Goal: Information Seeking & Learning: Learn about a topic

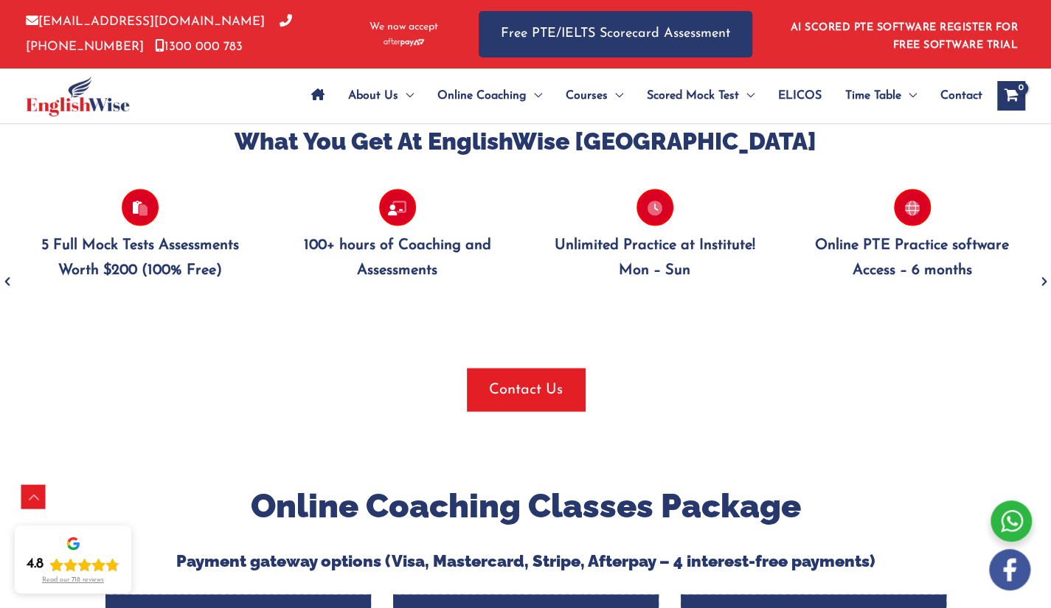
scroll to position [2130, 0]
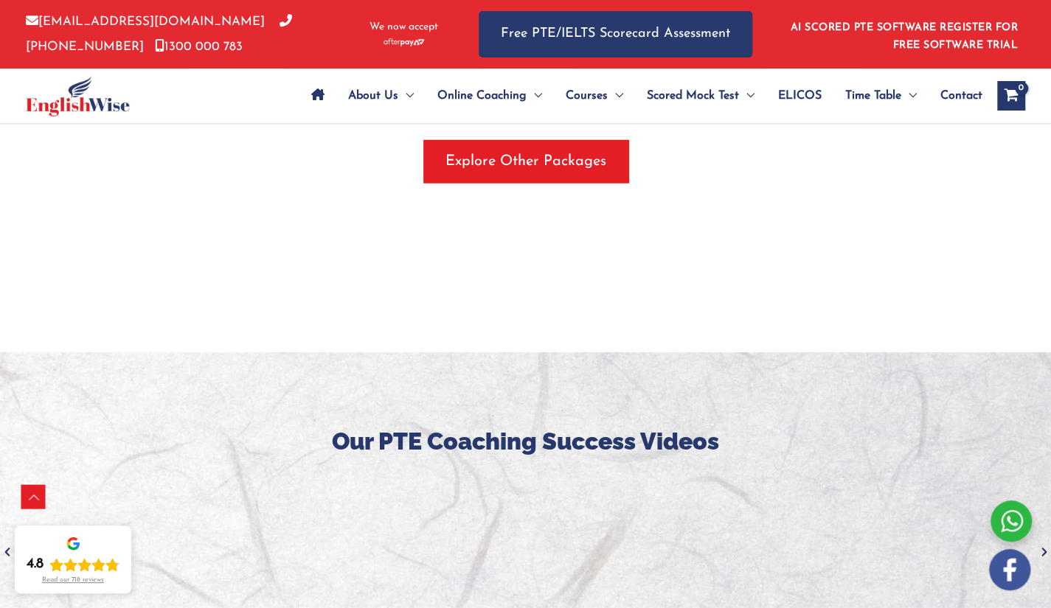
click at [721, 386] on div at bounding box center [525, 568] width 1051 height 431
click at [723, 386] on div at bounding box center [525, 568] width 1051 height 431
click at [794, 426] on h3 "Our PTE Coaching Success Videos" at bounding box center [525, 441] width 1029 height 31
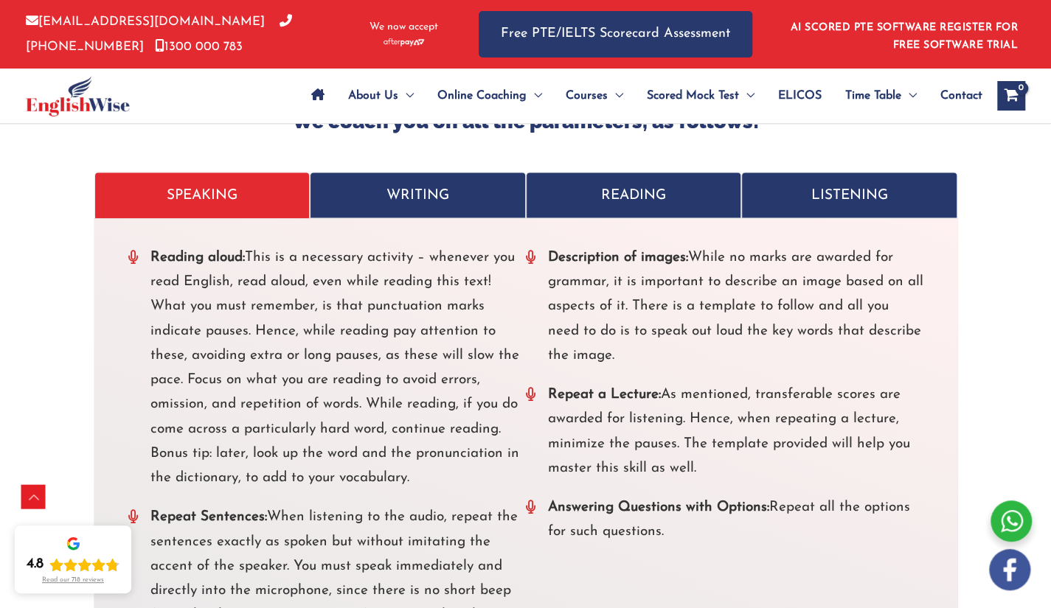
scroll to position [5325, 0]
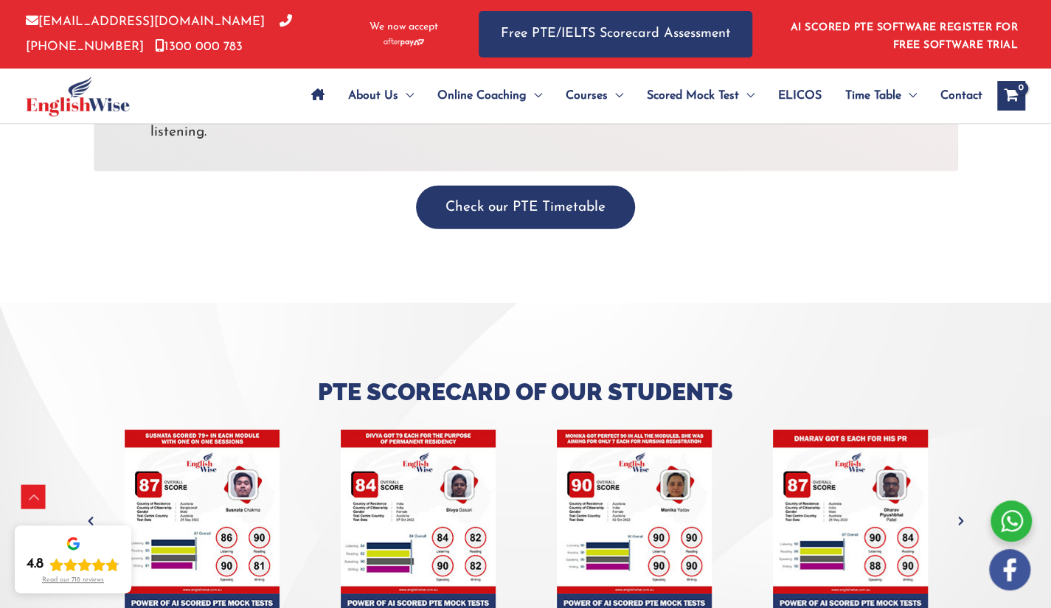
click at [752, 377] on h3 "Pte Scorecard of Our Students" at bounding box center [525, 392] width 863 height 31
click at [754, 377] on h3 "Pte Scorecard of Our Students" at bounding box center [525, 392] width 863 height 31
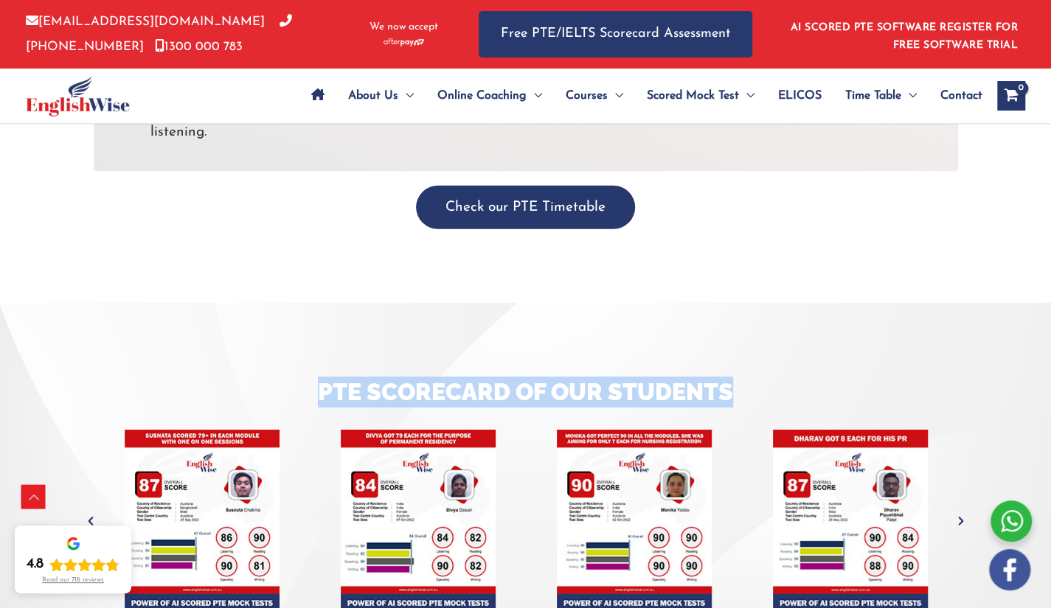
click at [754, 377] on h3 "Pte Scorecard of Our Students" at bounding box center [525, 392] width 863 height 31
drag, startPoint x: 754, startPoint y: 358, endPoint x: 764, endPoint y: 358, distance: 10.3
click at [755, 377] on h3 "Pte Scorecard of Our Students" at bounding box center [525, 392] width 863 height 31
click at [816, 377] on h3 "Pte Scorecard of Our Students" at bounding box center [525, 392] width 863 height 31
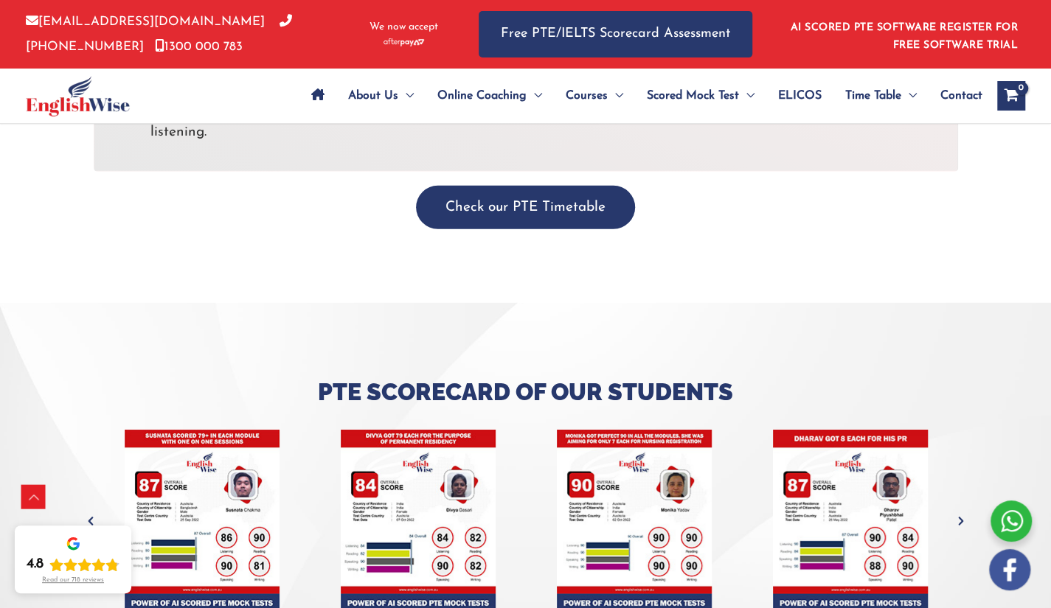
click at [825, 243] on div "Check our PTE Timetable" at bounding box center [525, 237] width 885 height 132
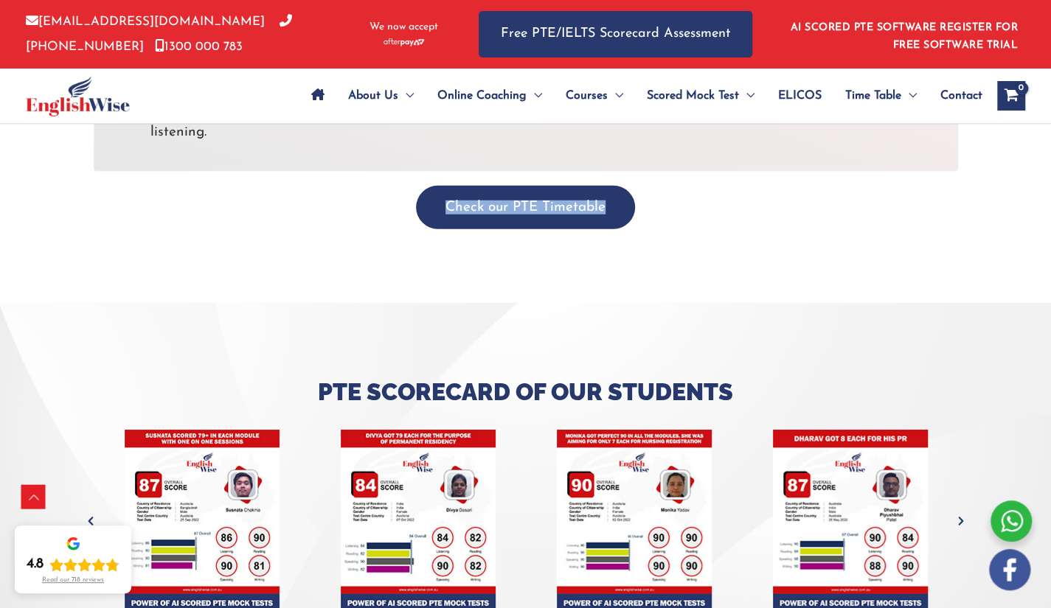
click at [839, 247] on div "Check our PTE Timetable" at bounding box center [525, 237] width 885 height 132
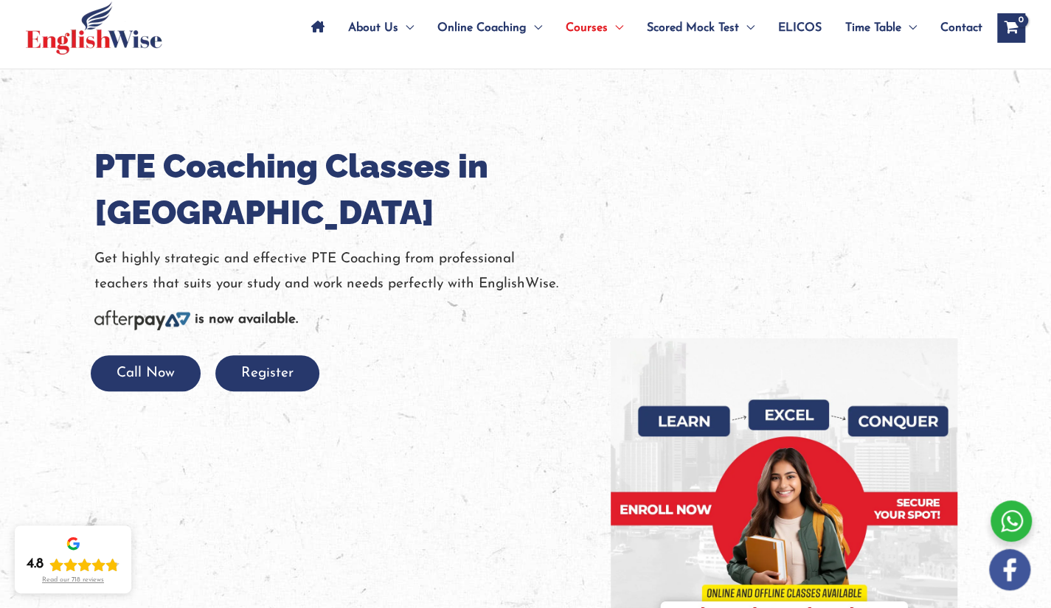
scroll to position [0, 0]
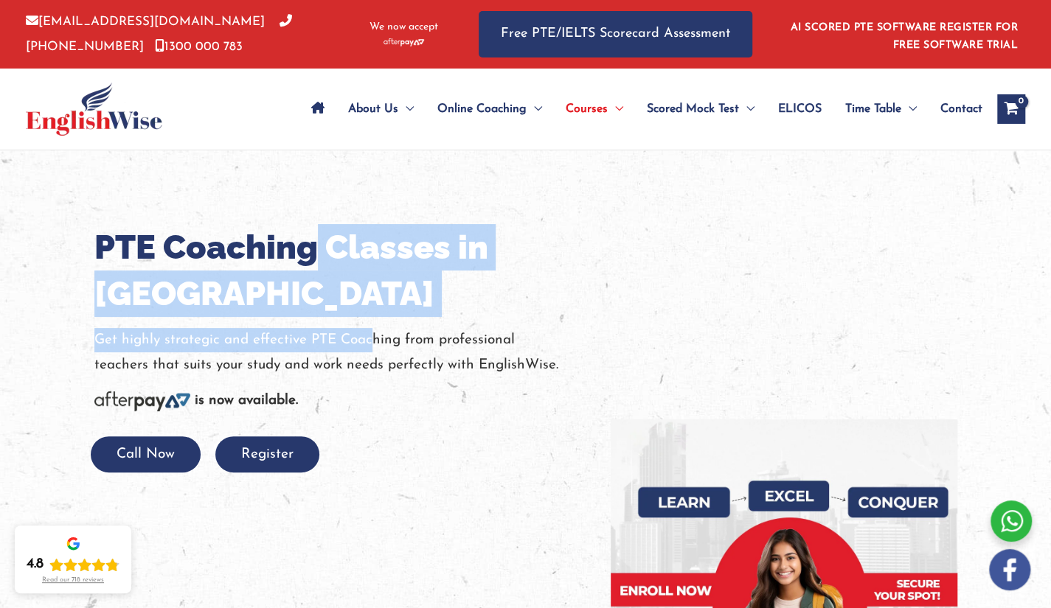
drag, startPoint x: 320, startPoint y: 257, endPoint x: 390, endPoint y: 367, distance: 130.3
click at [386, 362] on div "PTE Coaching Classes in Melbourne Get highly strategic and effective PTE Coachi…" at bounding box center [341, 348] width 494 height 249
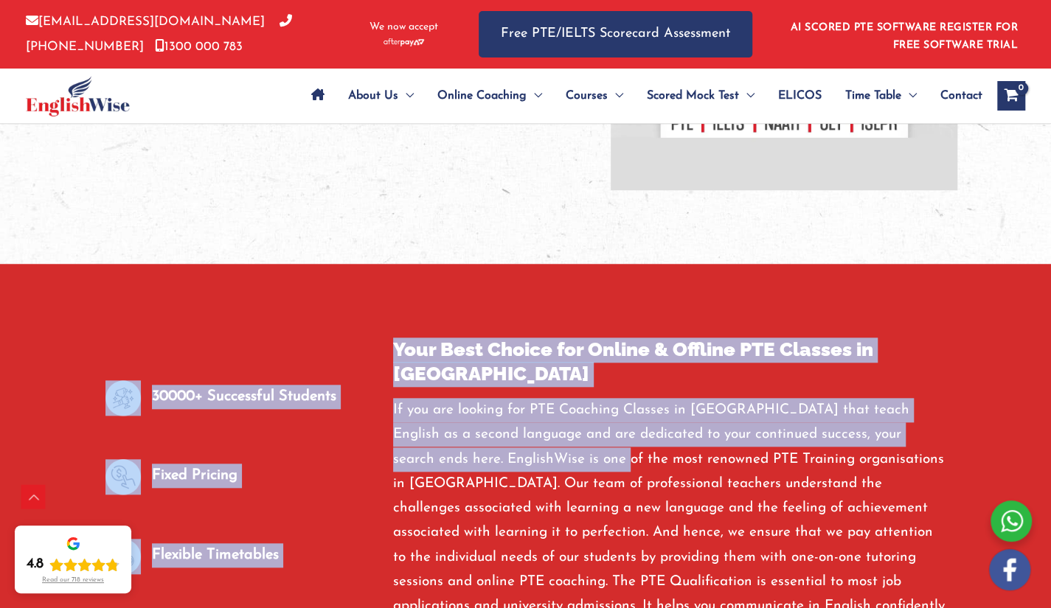
drag, startPoint x: 535, startPoint y: 387, endPoint x: 562, endPoint y: 453, distance: 70.8
click at [562, 453] on div "30000+ Successful Students Fixed Pricing Flexible Timetables Free Trial Classes…" at bounding box center [525, 618] width 885 height 709
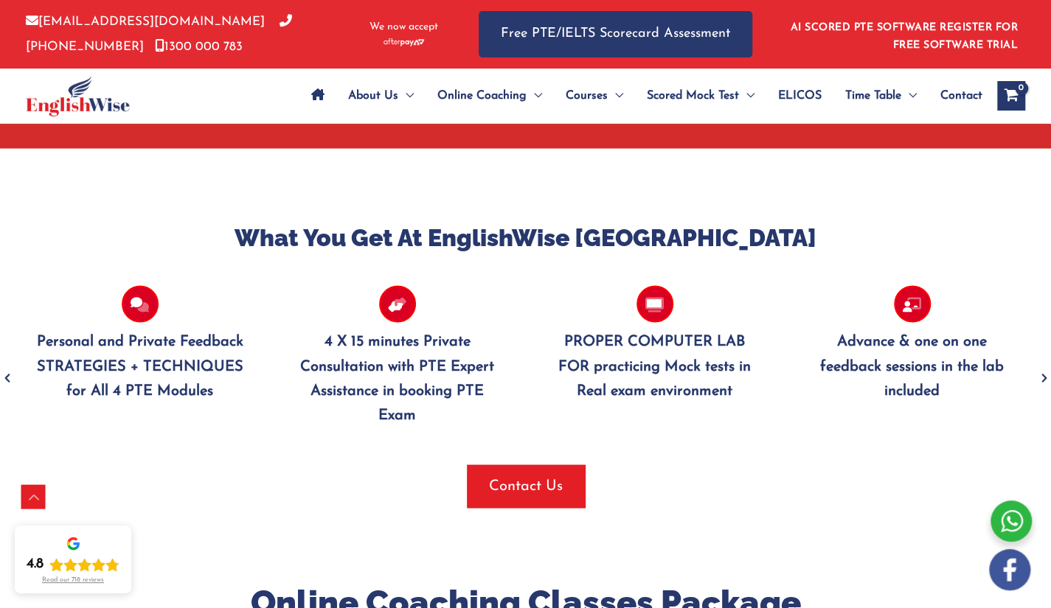
scroll to position [1400, 0]
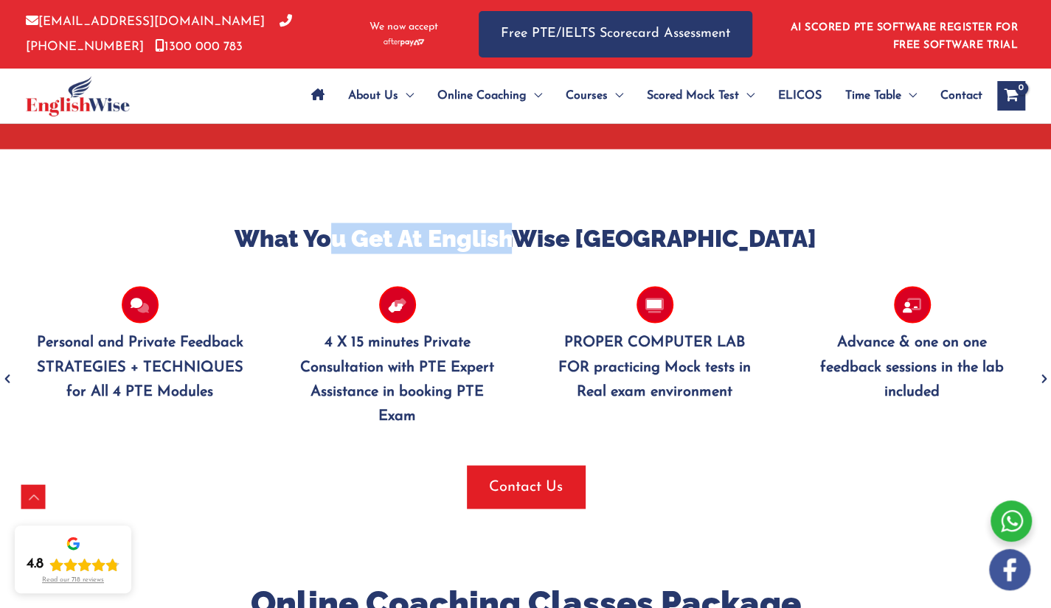
drag, startPoint x: 390, startPoint y: 221, endPoint x: 739, endPoint y: 221, distance: 348.9
click at [664, 223] on h3 "What You Get At EnglishWise Melbourne" at bounding box center [525, 238] width 1007 height 31
click at [742, 223] on h3 "What You Get At EnglishWise Melbourne" at bounding box center [525, 238] width 1007 height 31
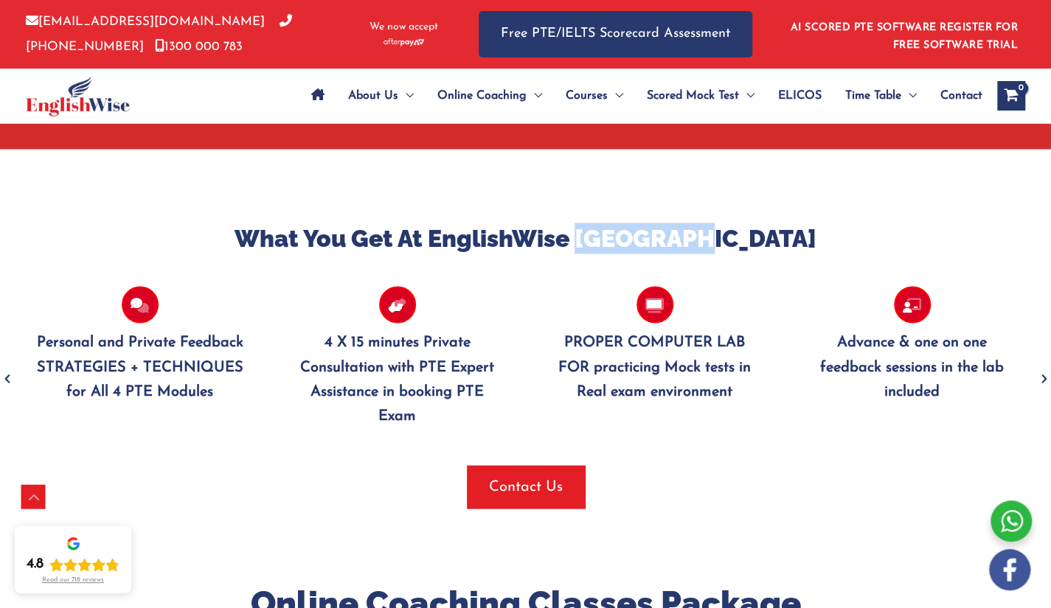
click at [742, 223] on h3 "What You Get At EnglishWise Melbourne" at bounding box center [525, 238] width 1007 height 31
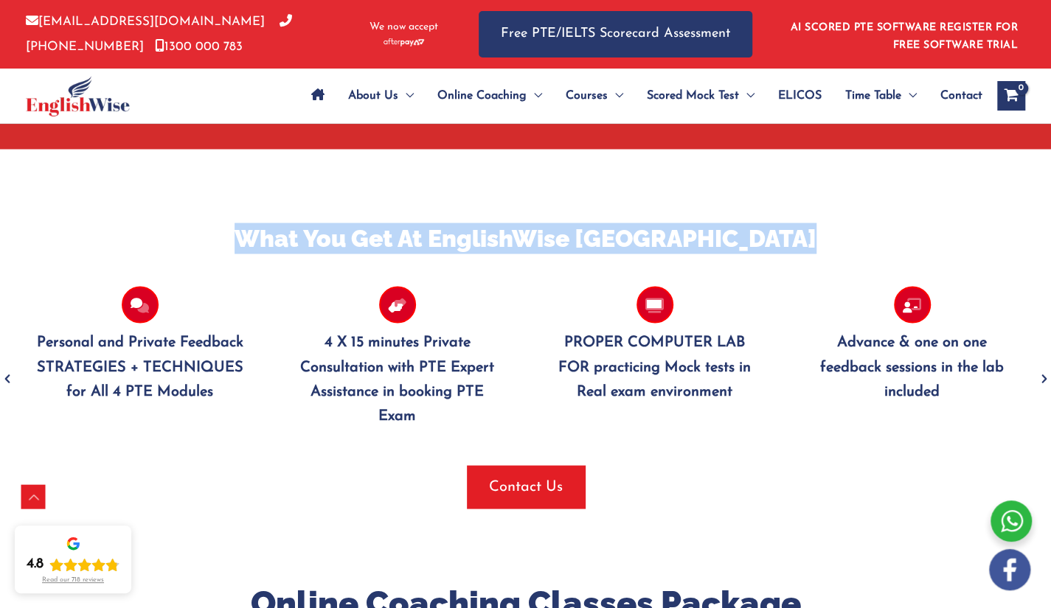
click at [742, 223] on h3 "What You Get At EnglishWise Melbourne" at bounding box center [525, 238] width 1007 height 31
click at [696, 223] on h3 "What You Get At EnglishWise Melbourne" at bounding box center [525, 238] width 1007 height 31
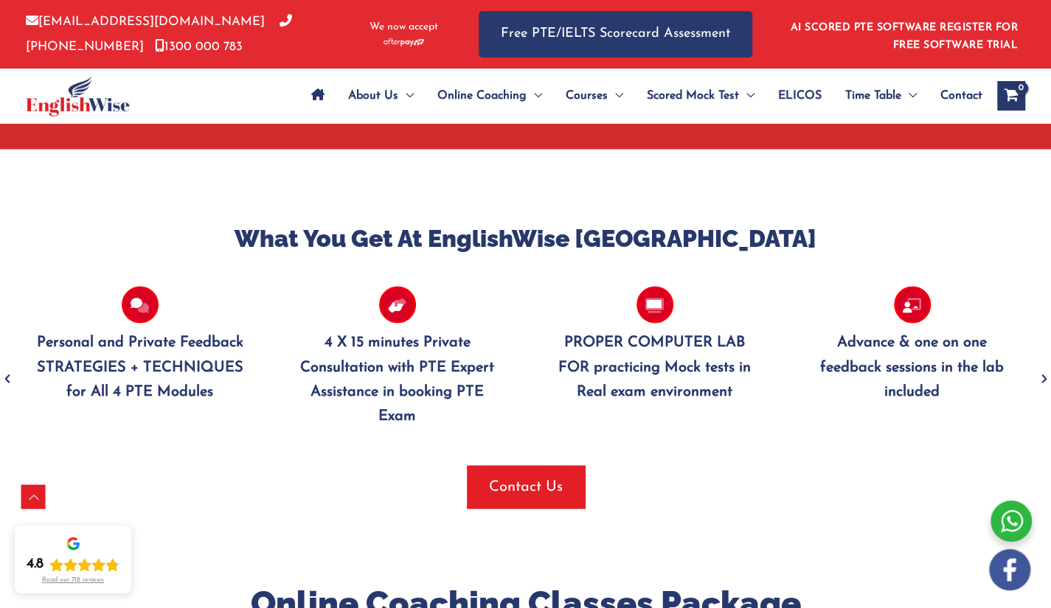
click at [718, 223] on h3 "What You Get At EnglishWise Melbourne" at bounding box center [525, 238] width 1007 height 31
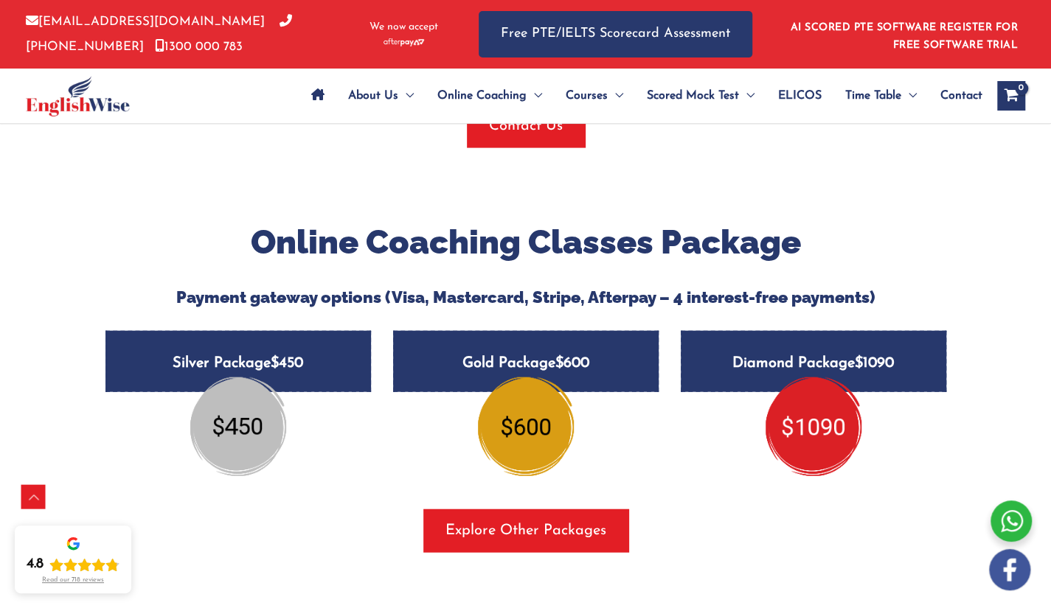
scroll to position [1764, 0]
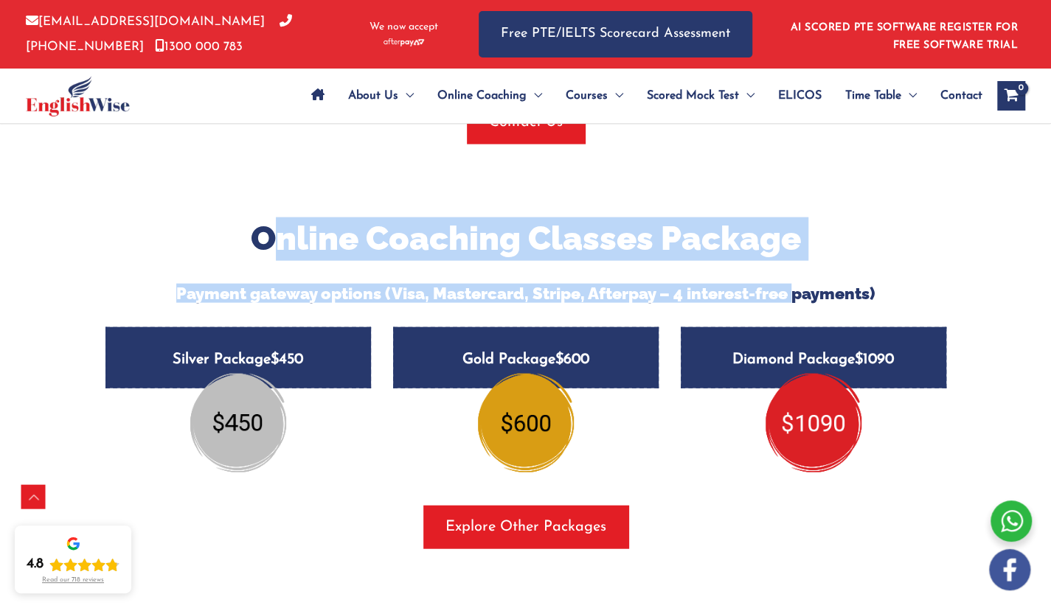
drag, startPoint x: 296, startPoint y: 209, endPoint x: 795, endPoint y: 268, distance: 502.8
click at [795, 268] on div "Online Coaching Classes Package Payment gateway options (Visa, Mastercard, Stri…" at bounding box center [525, 261] width 863 height 86
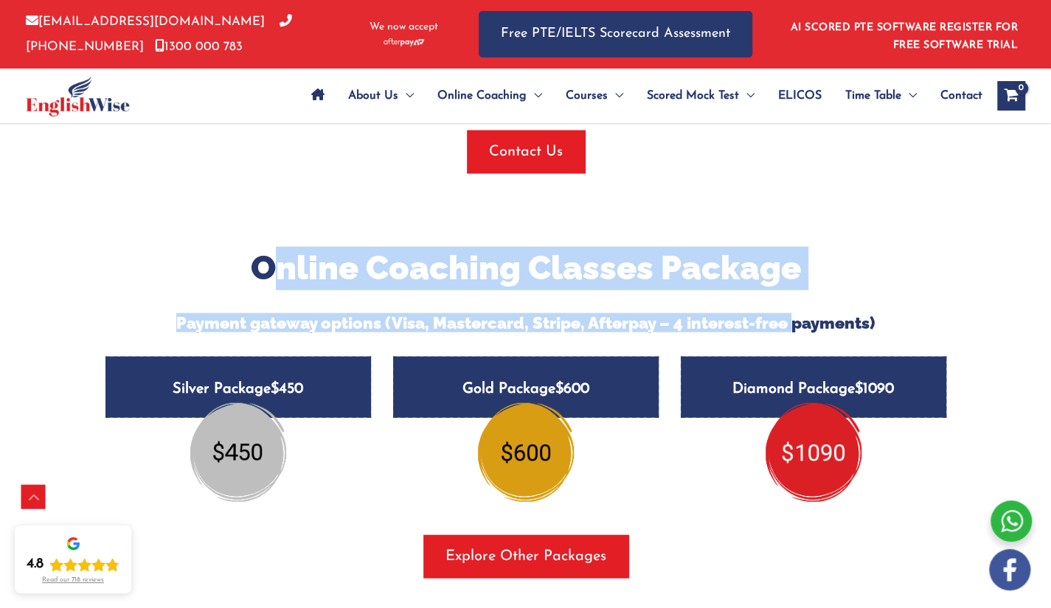
click at [707, 263] on h2 "Online Coaching Classes Package" at bounding box center [525, 269] width 863 height 44
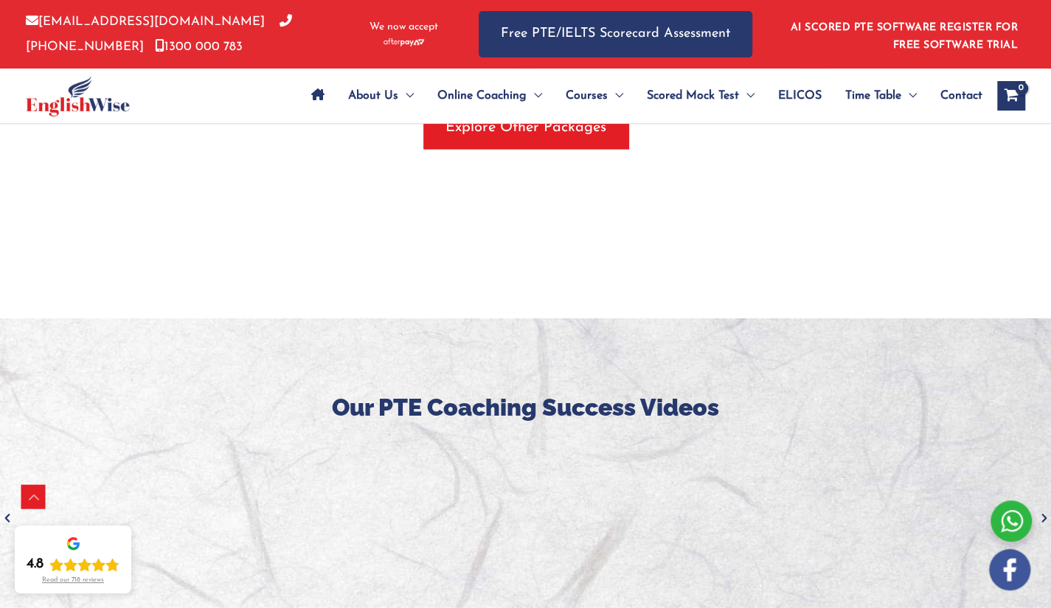
scroll to position [2345, 0]
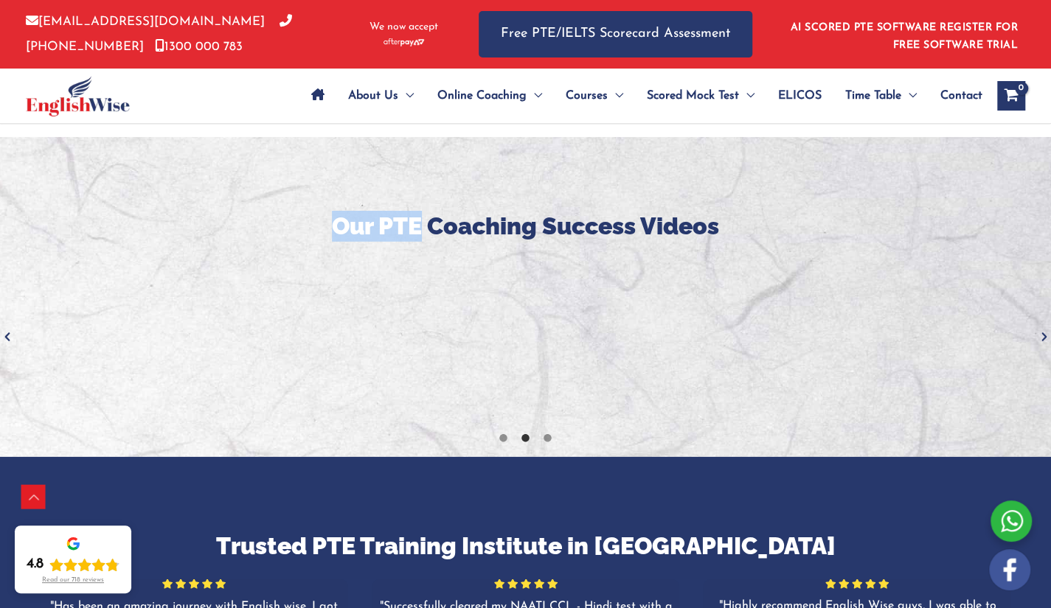
drag, startPoint x: 326, startPoint y: 203, endPoint x: 414, endPoint y: 208, distance: 88.7
click at [414, 211] on h3 "Our PTE Coaching Success Videos" at bounding box center [525, 226] width 1029 height 31
drag, startPoint x: 420, startPoint y: 206, endPoint x: 378, endPoint y: 201, distance: 42.3
click at [378, 211] on h3 "Our PTE Coaching Success Videos" at bounding box center [525, 226] width 1029 height 31
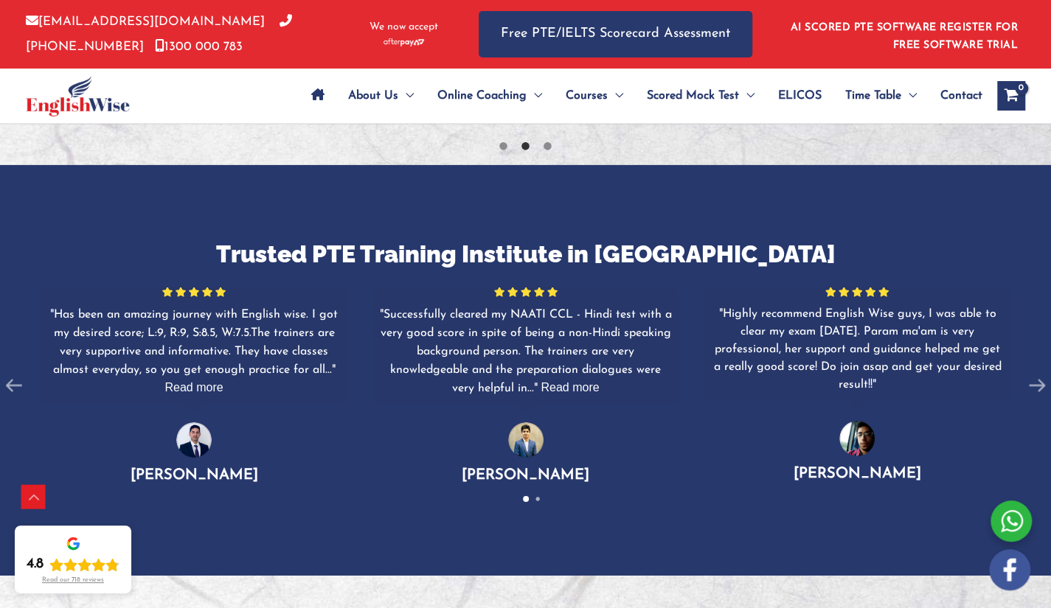
click at [416, 239] on h3 "Trusted PTE Training Institute in Melbourne" at bounding box center [525, 254] width 1051 height 31
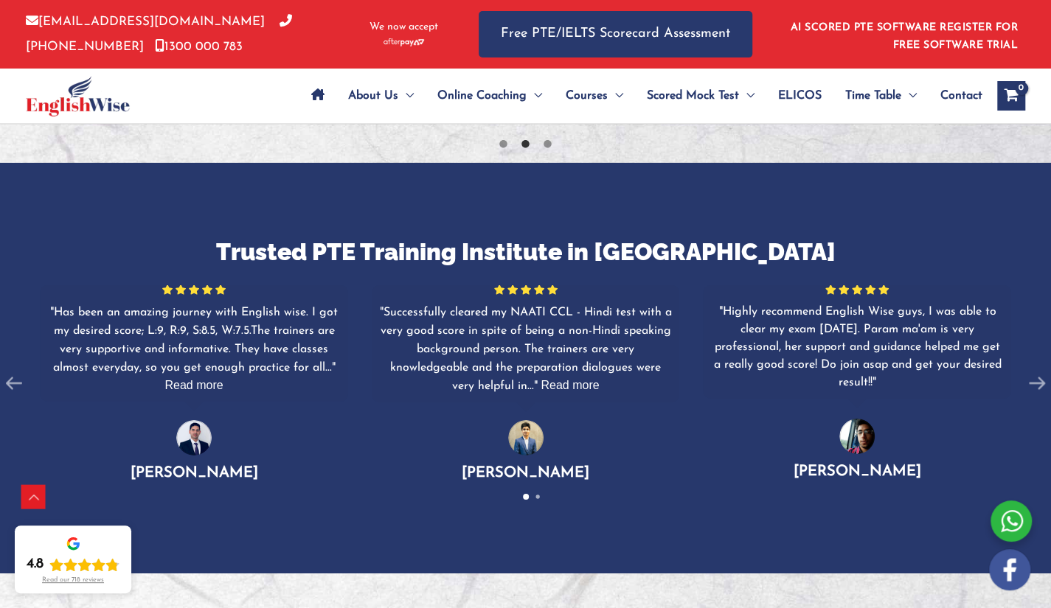
scroll to position [2640, 0]
drag, startPoint x: 372, startPoint y: 223, endPoint x: 414, endPoint y: 225, distance: 42.8
click at [414, 236] on h3 "Trusted PTE Training Institute in Melbourne" at bounding box center [525, 251] width 1051 height 31
click at [412, 236] on h3 "Trusted PTE Training Institute in Melbourne" at bounding box center [525, 251] width 1051 height 31
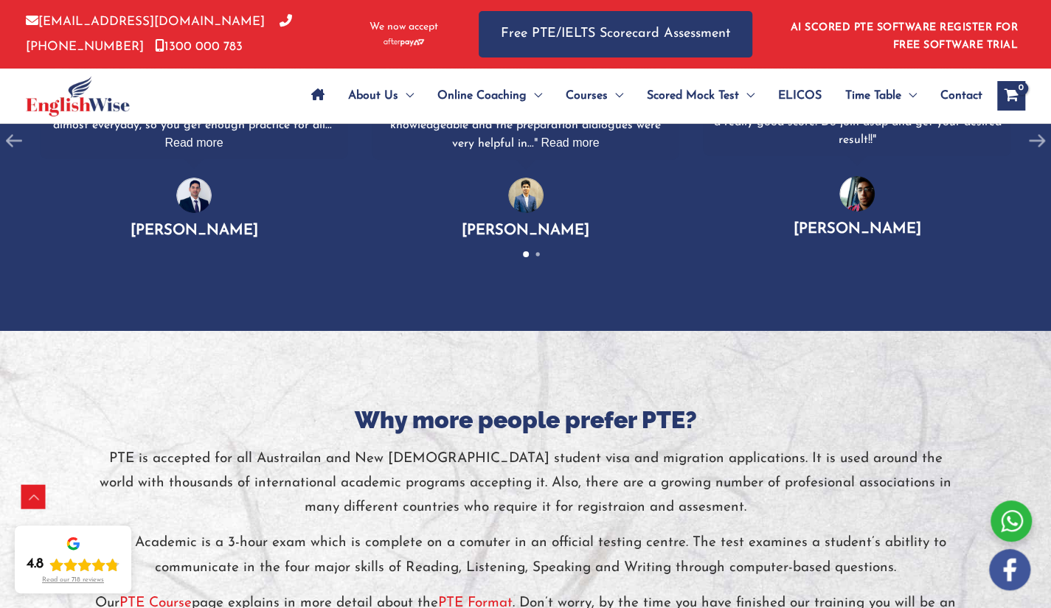
scroll to position [2711, 0]
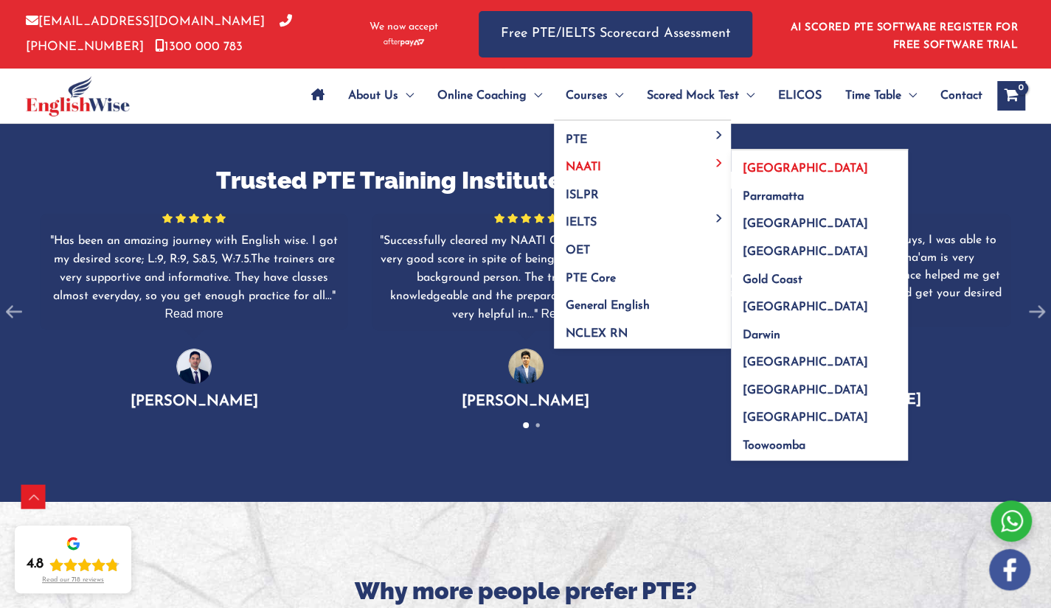
click at [760, 169] on span "[GEOGRAPHIC_DATA]" at bounding box center [805, 169] width 125 height 12
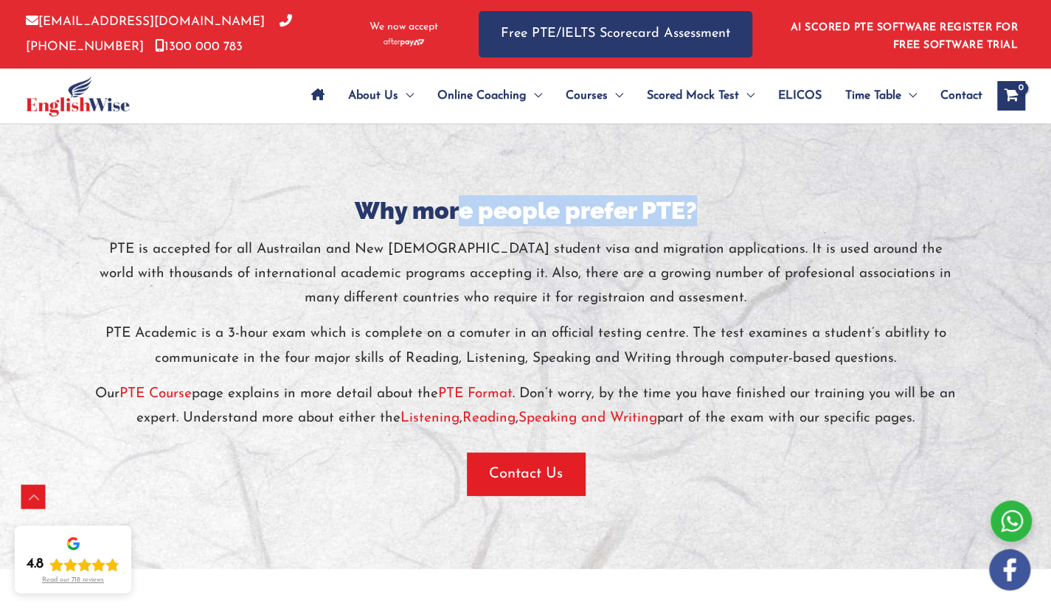
click at [749, 273] on div "Why more people prefer PTE? PTE is accepted for all Austrailan and New Zealand …" at bounding box center [525, 345] width 863 height 300
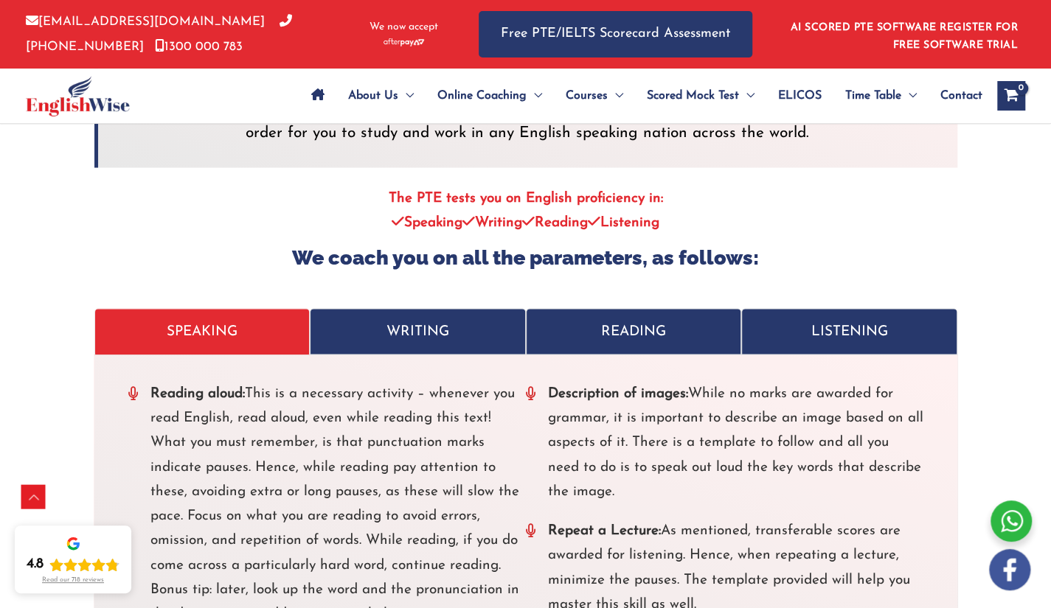
scroll to position [4433, 0]
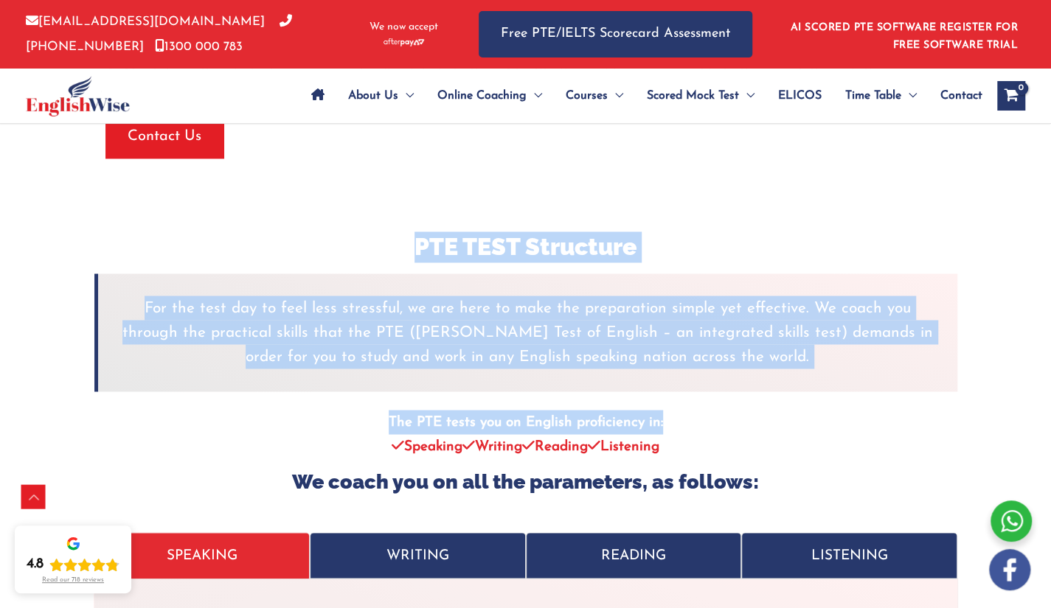
drag, startPoint x: 396, startPoint y: 206, endPoint x: 745, endPoint y: 398, distance: 398.1
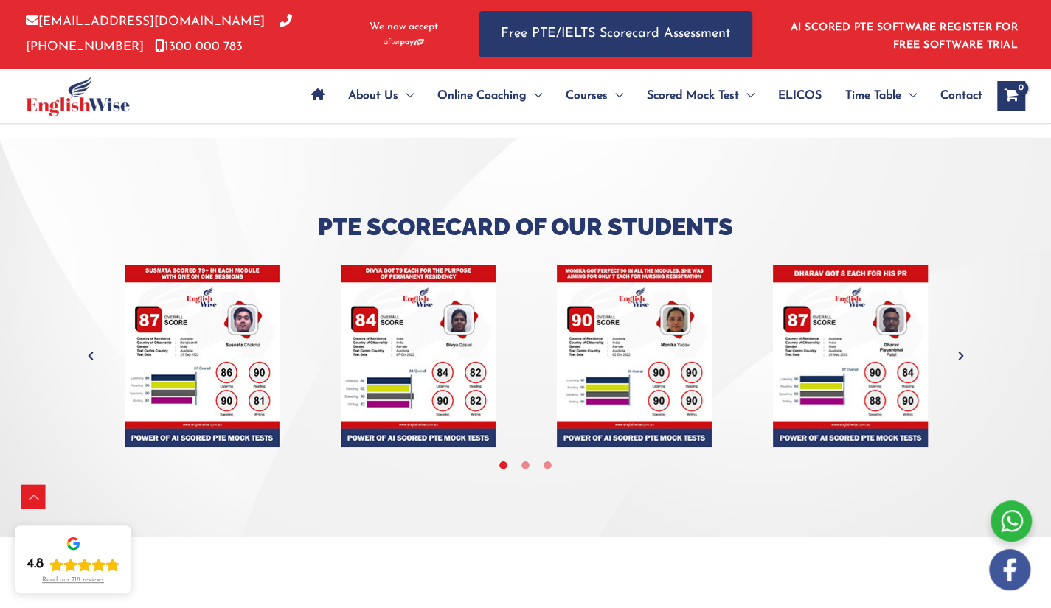
scroll to position [5489, 0]
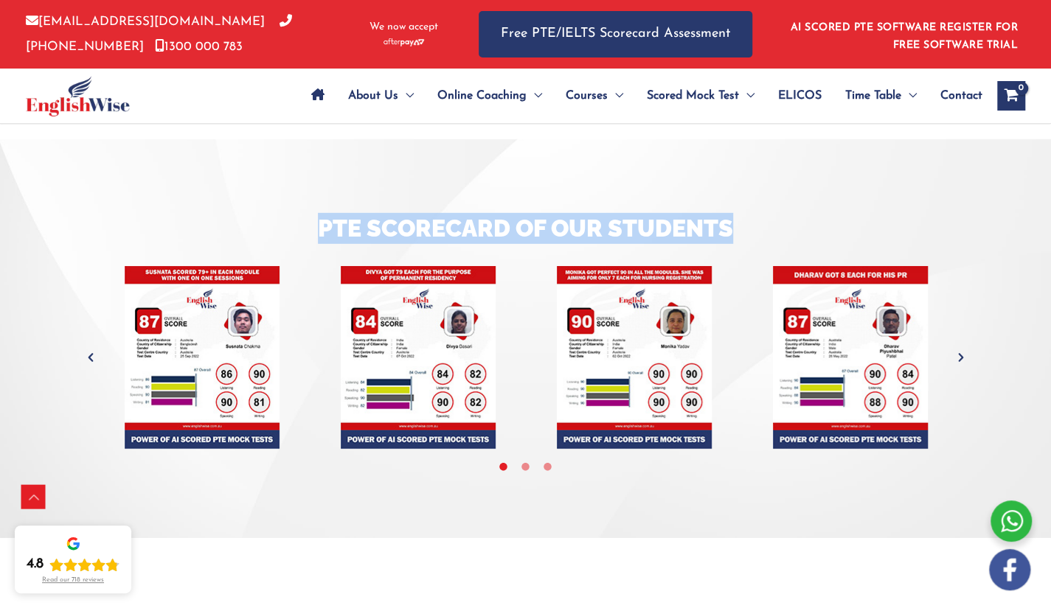
drag, startPoint x: 299, startPoint y: 200, endPoint x: 814, endPoint y: 207, distance: 514.1
click at [814, 213] on h3 "Pte Scorecard of Our Students" at bounding box center [525, 228] width 863 height 31
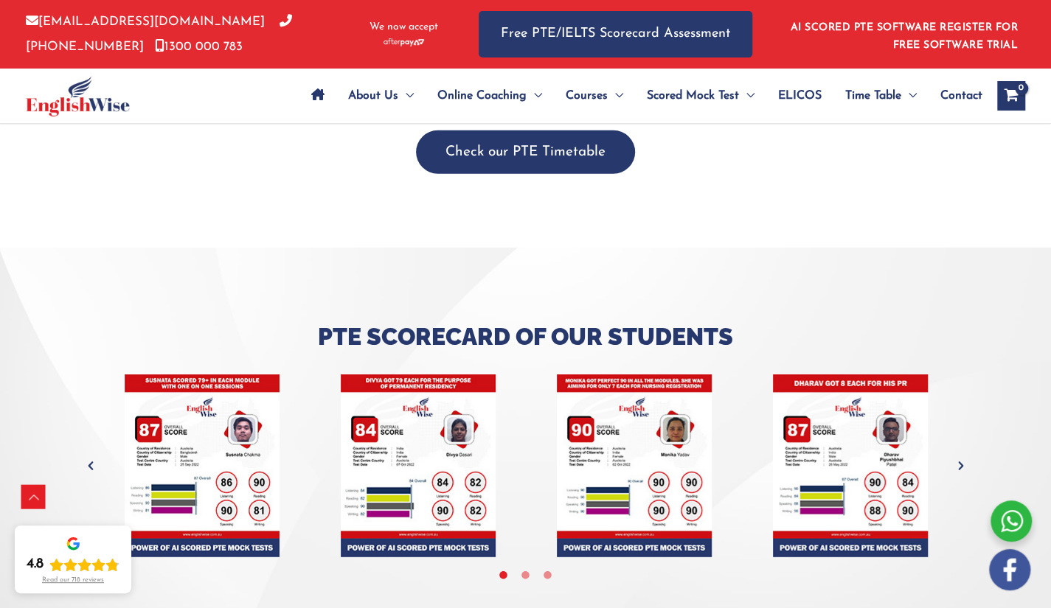
scroll to position [5499, 0]
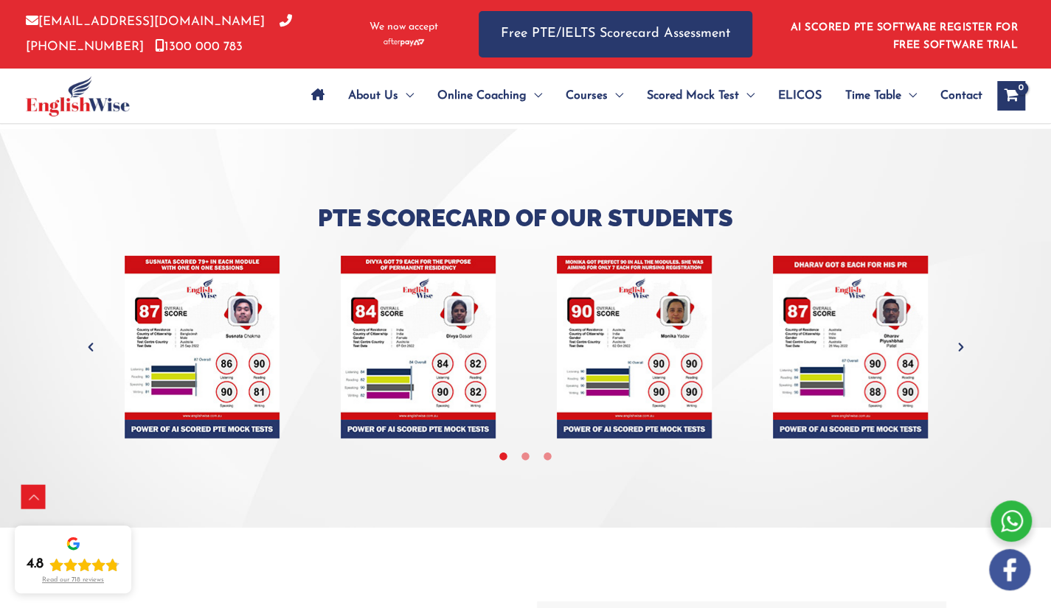
click at [412, 203] on h3 "Pte Scorecard of Our Students" at bounding box center [525, 218] width 863 height 31
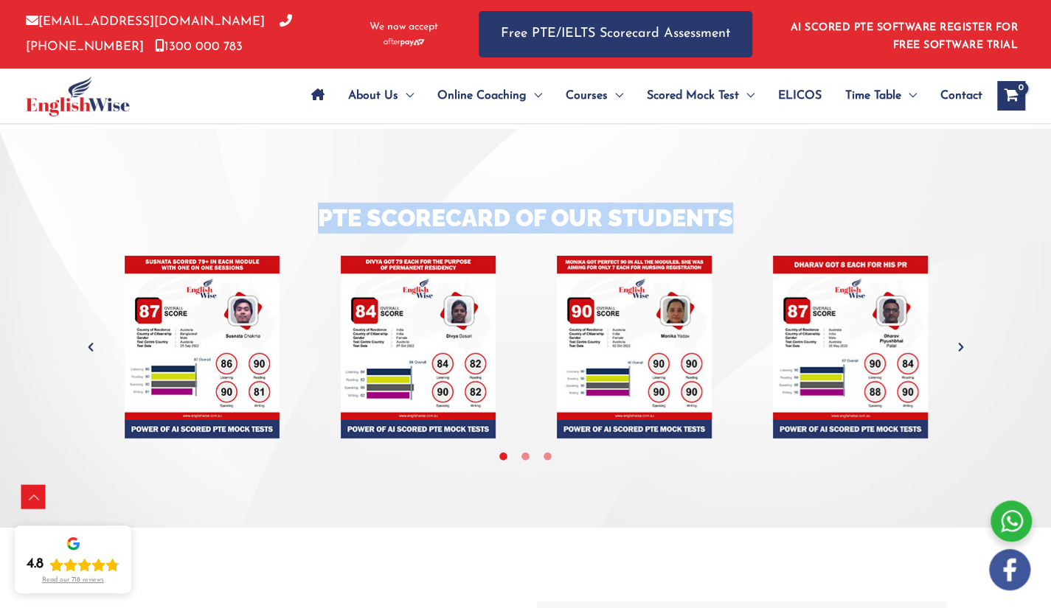
click at [412, 203] on h3 "Pte Scorecard of Our Students" at bounding box center [525, 218] width 863 height 31
click at [583, 203] on h3 "Pte Scorecard of Our Students" at bounding box center [525, 218] width 863 height 31
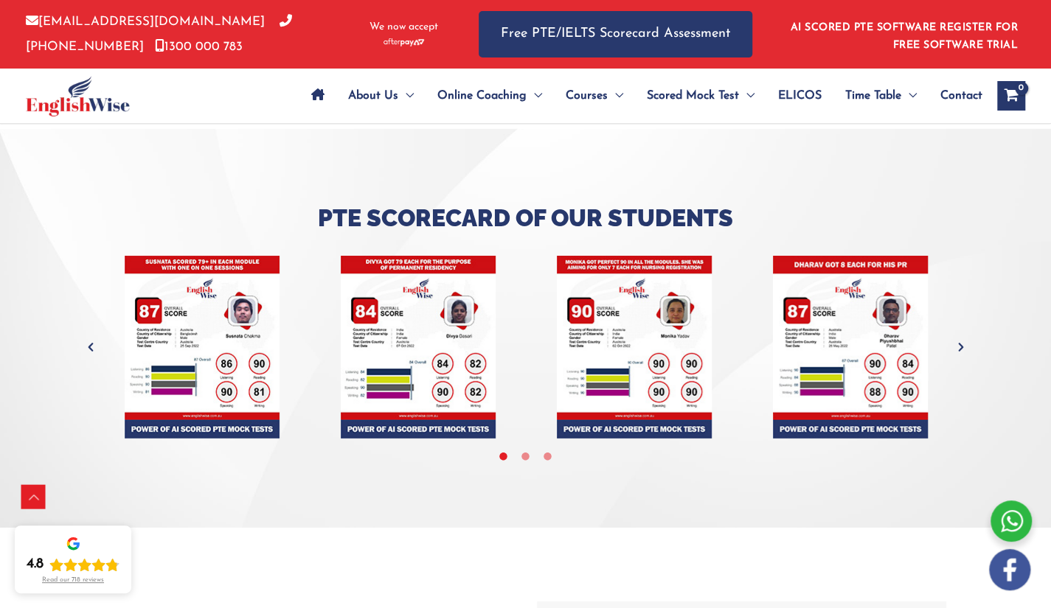
click at [583, 203] on h3 "Pte Scorecard of Our Students" at bounding box center [525, 218] width 863 height 31
click at [653, 203] on h3 "Pte Scorecard of Our Students" at bounding box center [525, 218] width 863 height 31
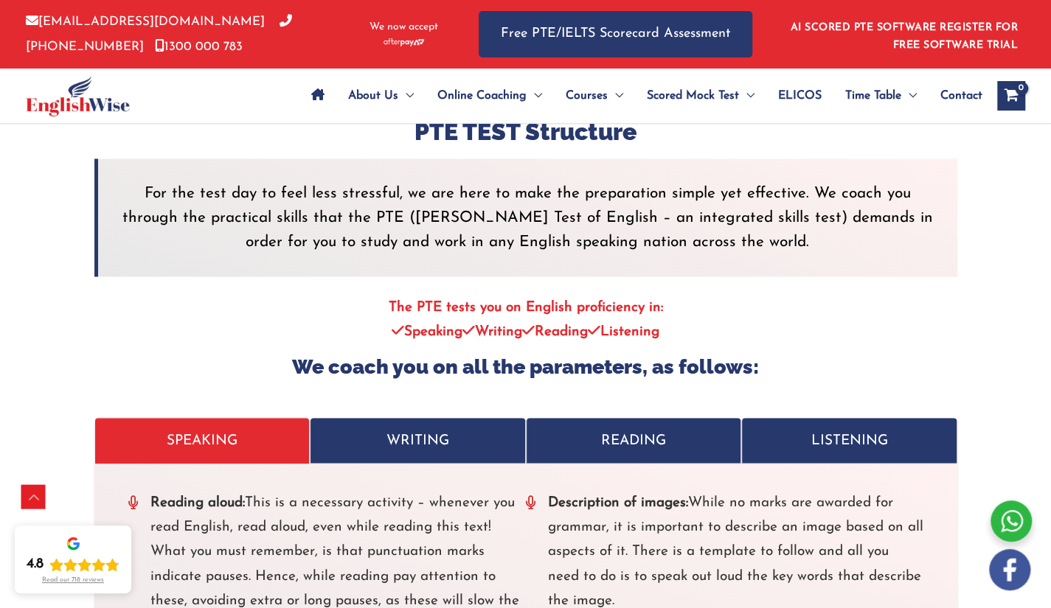
click at [510, 277] on div at bounding box center [525, 286] width 863 height 18
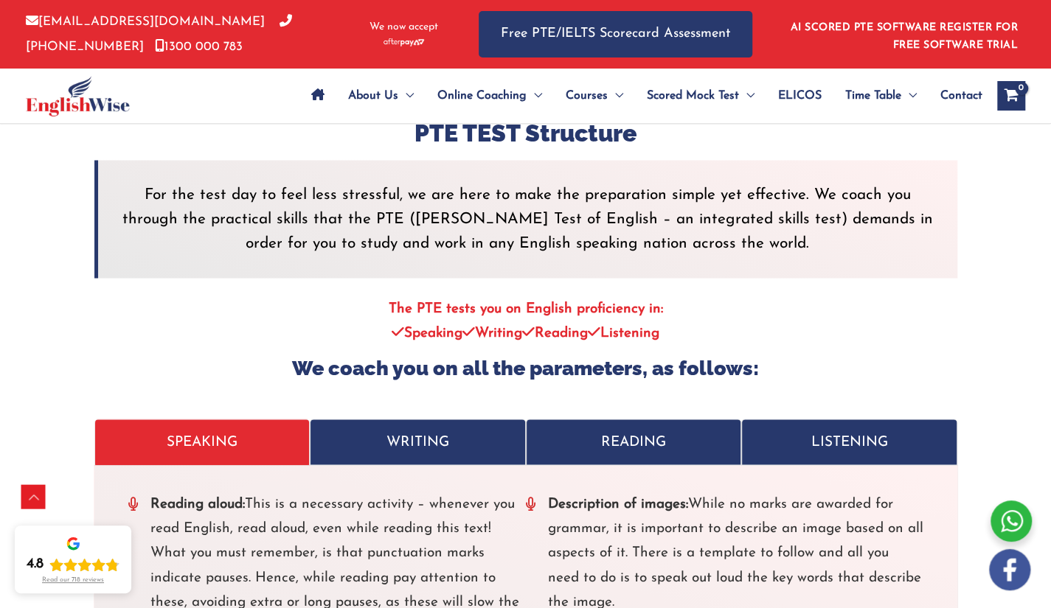
scroll to position [4545, 0]
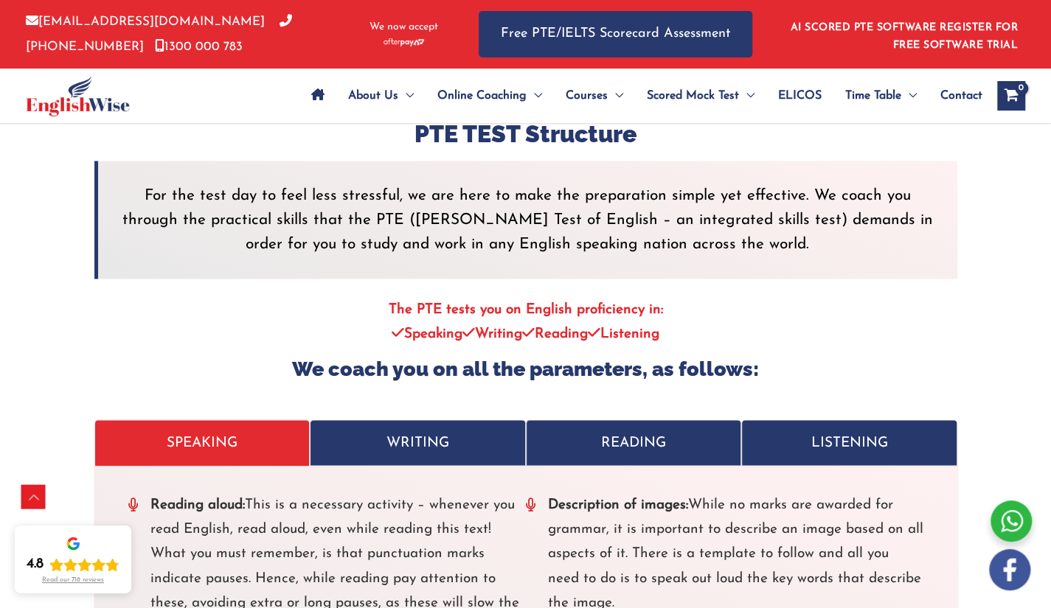
click at [519, 302] on strong "The PTE tests you on English proficiency in:" at bounding box center [526, 309] width 274 height 14
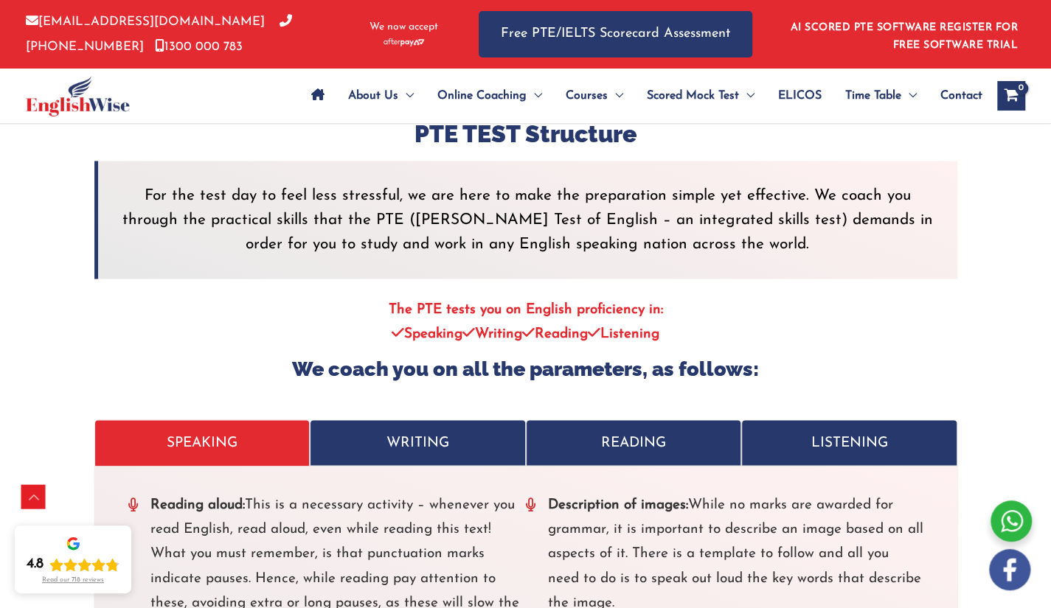
click at [522, 327] on strong "Speaking Writing Reading Listening" at bounding box center [526, 334] width 268 height 14
click at [534, 357] on h4 "We coach you on all the parameters, as follows:" at bounding box center [525, 369] width 863 height 24
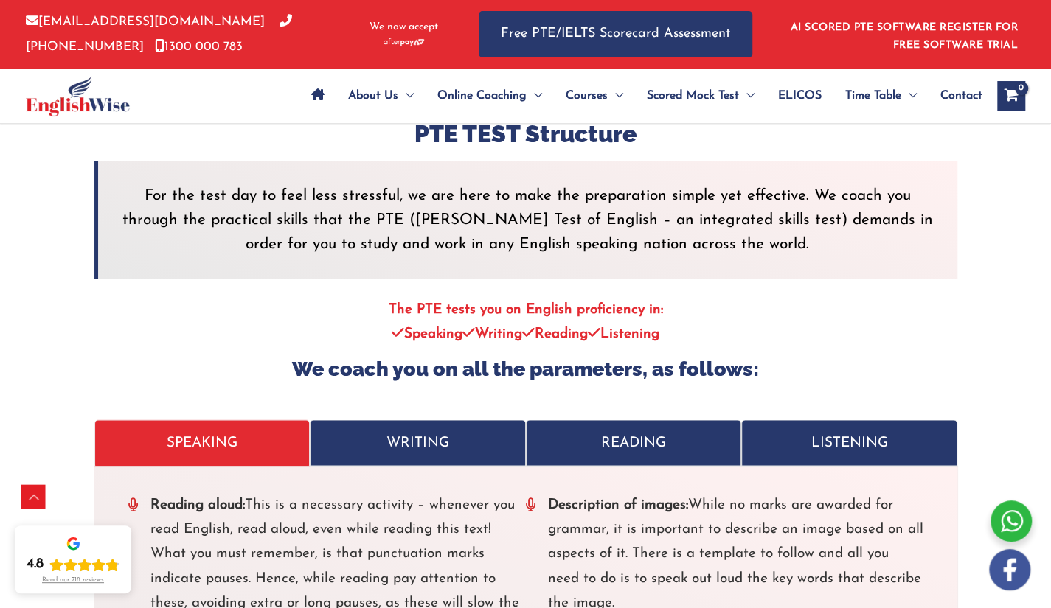
click at [534, 357] on h4 "We coach you on all the parameters, as follows:" at bounding box center [525, 369] width 863 height 24
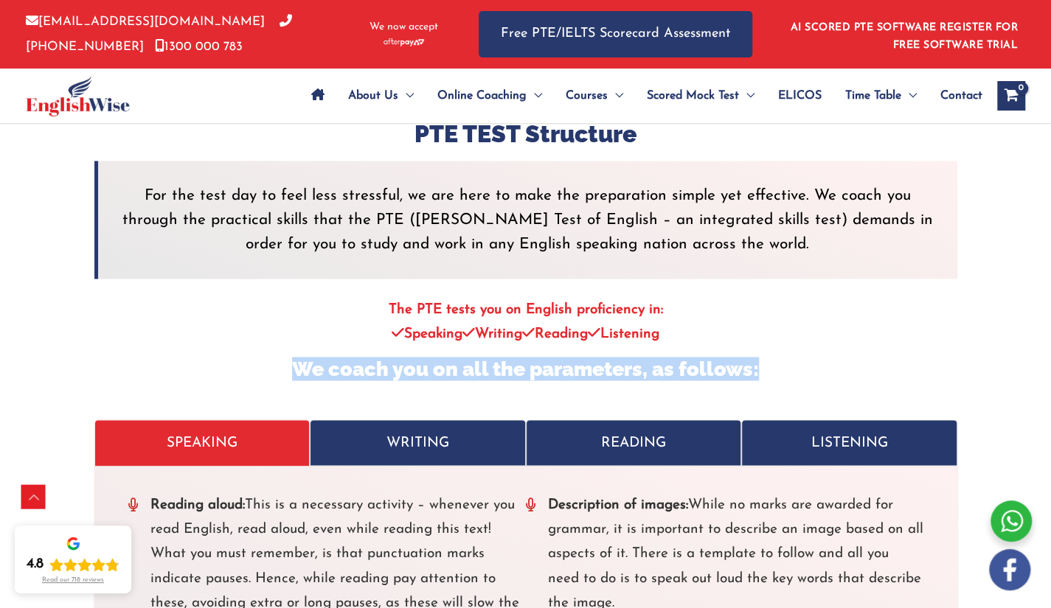
click at [534, 357] on h4 "We coach you on all the parameters, as follows:" at bounding box center [525, 369] width 863 height 24
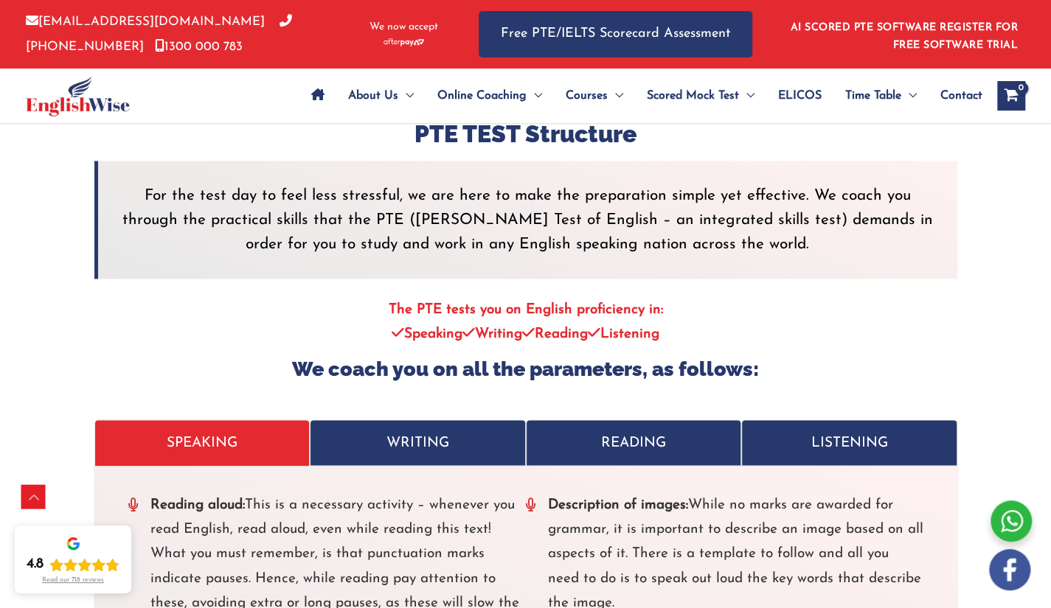
click at [534, 325] on icon at bounding box center [528, 332] width 13 height 14
click at [534, 302] on strong "The PTE tests you on English proficiency in:" at bounding box center [526, 309] width 274 height 14
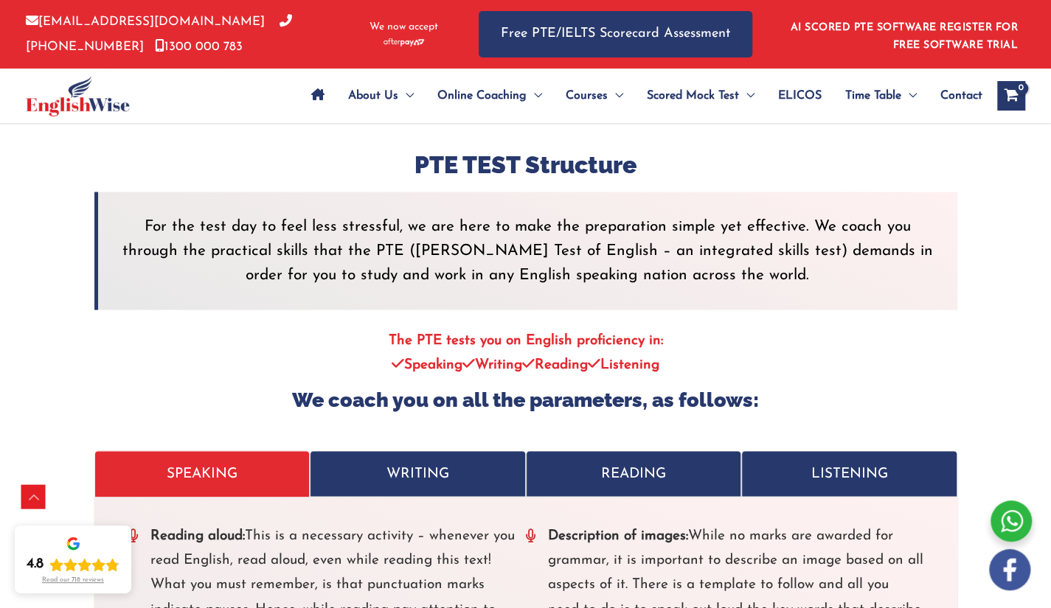
scroll to position [4512, 0]
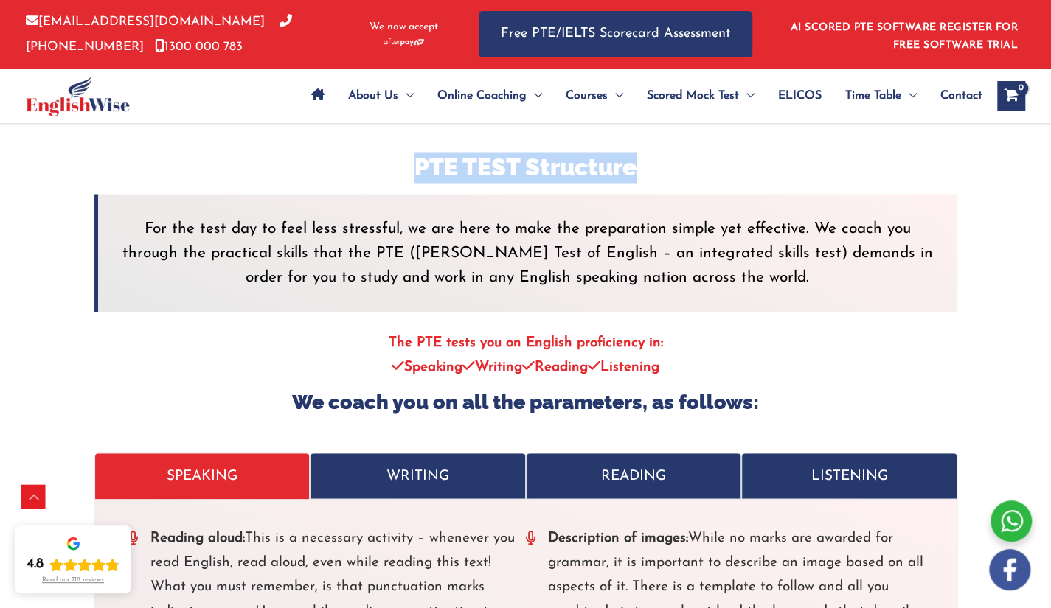
drag, startPoint x: 404, startPoint y: 139, endPoint x: 746, endPoint y: 158, distance: 342.7
click at [746, 158] on div "PTE TEST Structure For the test day to feel less stressful, we are here to make…" at bounding box center [525, 568] width 863 height 833
click at [746, 183] on div at bounding box center [525, 188] width 863 height 11
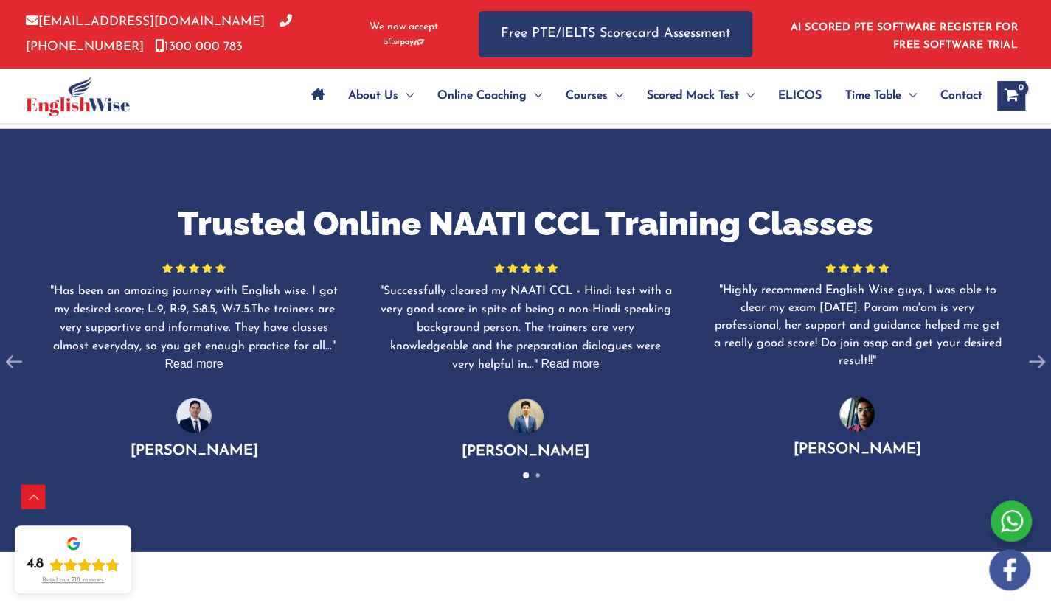
scroll to position [2276, 0]
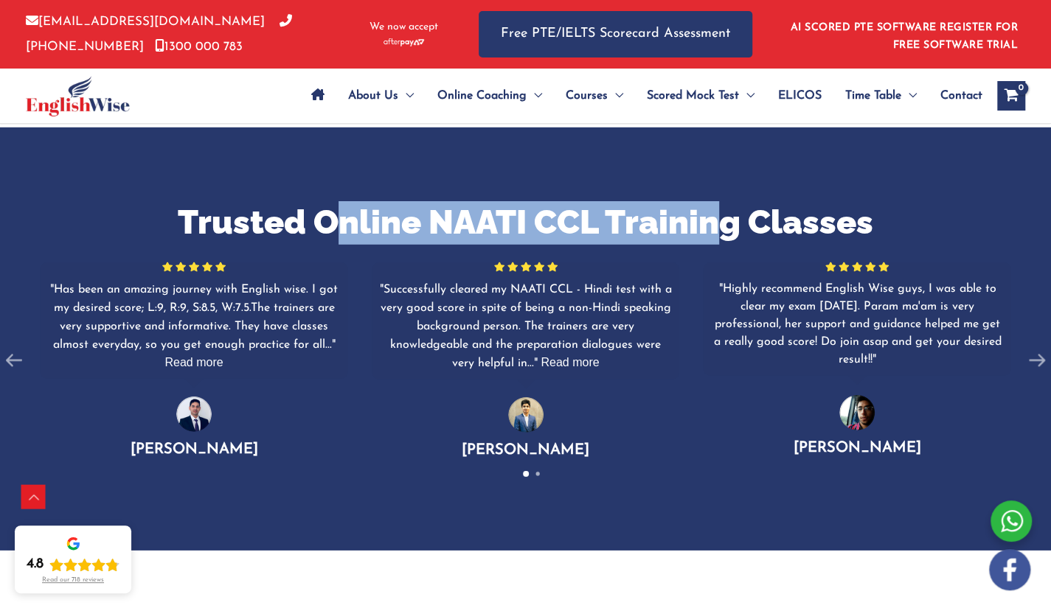
drag, startPoint x: 333, startPoint y: 221, endPoint x: 729, endPoint y: 221, distance: 395.3
click at [729, 221] on h2 "Trusted Online NAATI CCL Training Classes" at bounding box center [525, 223] width 1051 height 44
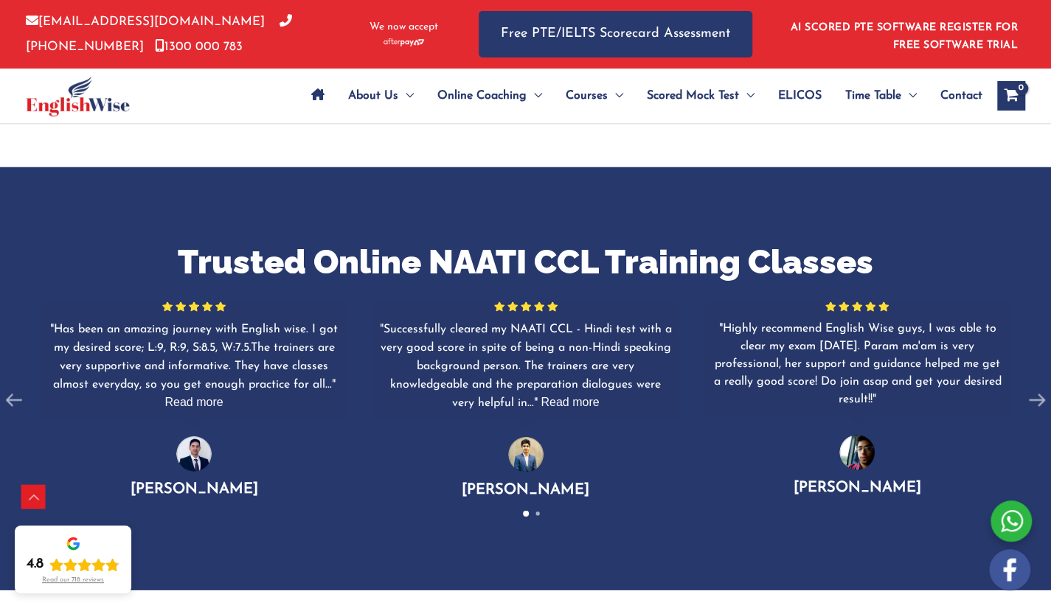
scroll to position [2236, 0]
click at [626, 250] on h2 "Trusted Online NAATI CCL Training Classes" at bounding box center [525, 263] width 1051 height 44
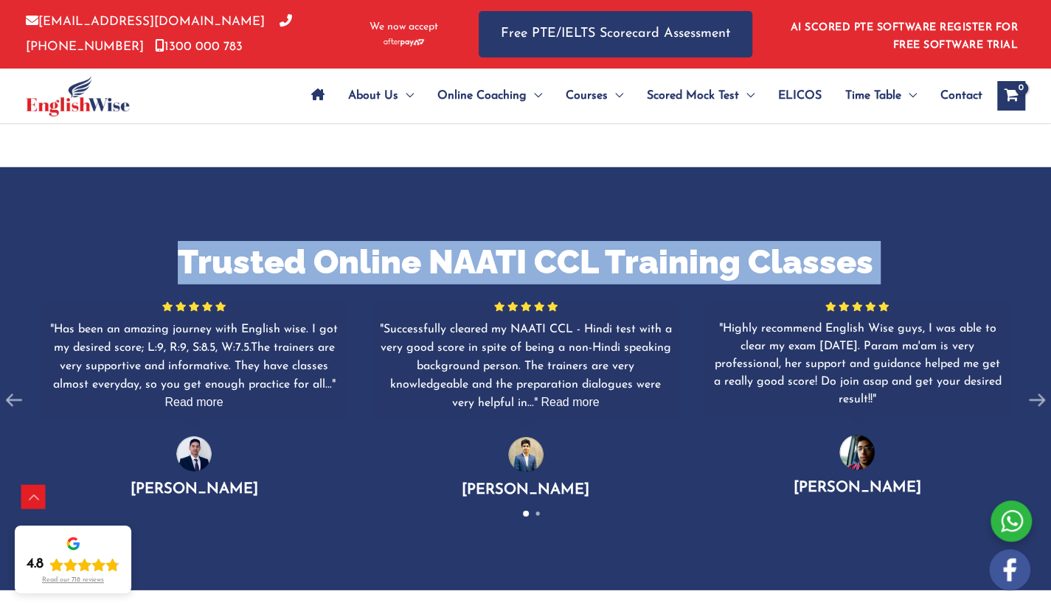
click at [626, 250] on h2 "Trusted Online NAATI CCL Training Classes" at bounding box center [525, 263] width 1051 height 44
click at [623, 490] on div "[PERSON_NAME]" at bounding box center [526, 468] width 308 height 62
click at [823, 437] on div "[PERSON_NAME]" at bounding box center [857, 466] width 308 height 62
drag, startPoint x: 936, startPoint y: 494, endPoint x: 167, endPoint y: 228, distance: 813.3
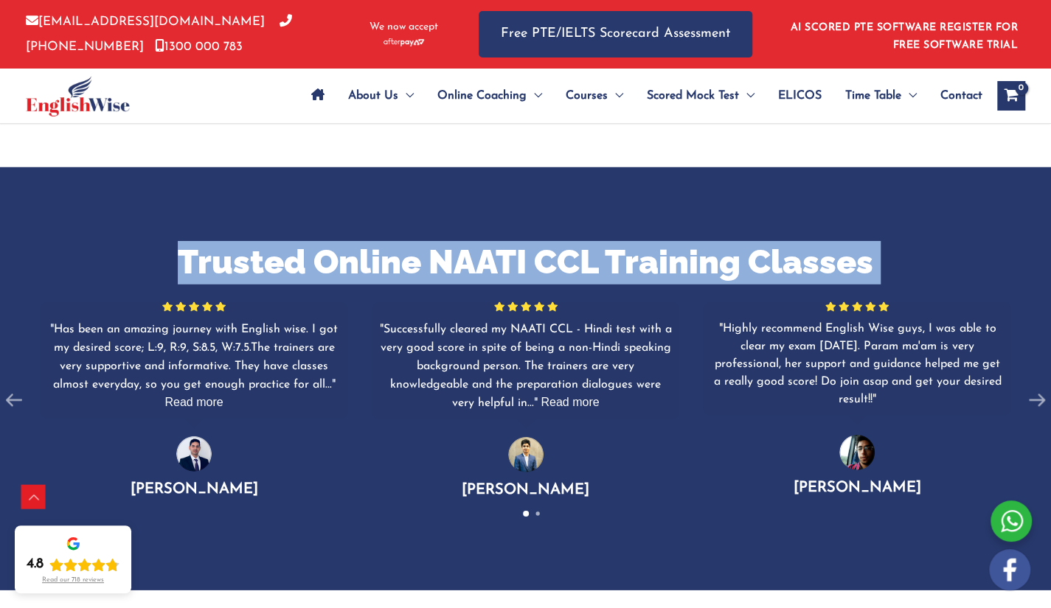
click at [167, 228] on div "Trusted Online NAATI CCL Training Classes For the quality and assurance, Englis…" at bounding box center [525, 378] width 1051 height 423
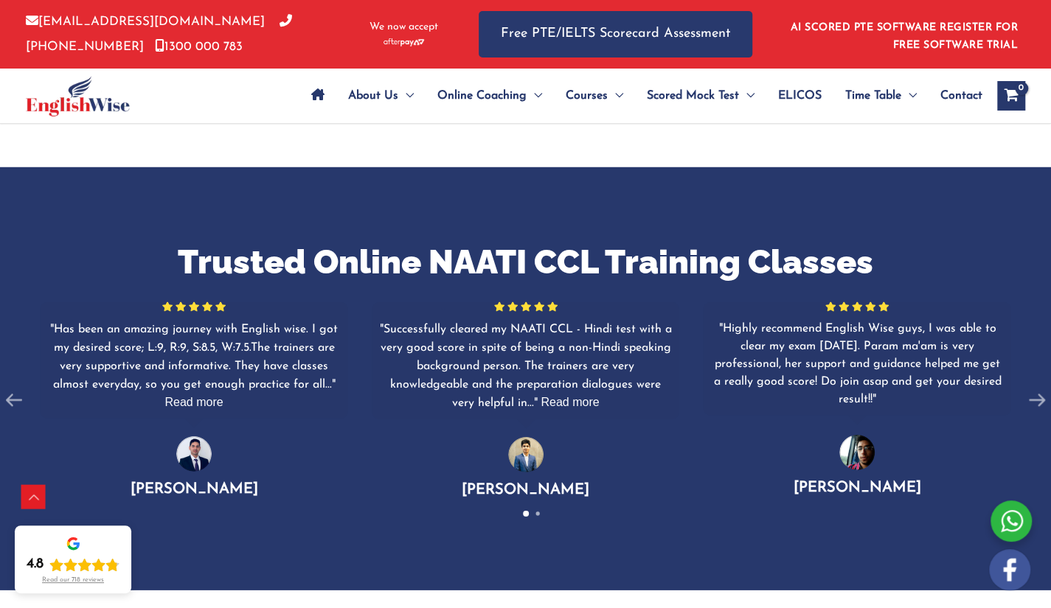
click at [451, 59] on div at bounding box center [452, 34] width 7 height 69
click at [1028, 44] on div "[EMAIL_ADDRESS][DOMAIN_NAME] [PHONE_NUMBER] [PHONE_NUMBER] We now accept Free P…" at bounding box center [525, 34] width 1051 height 69
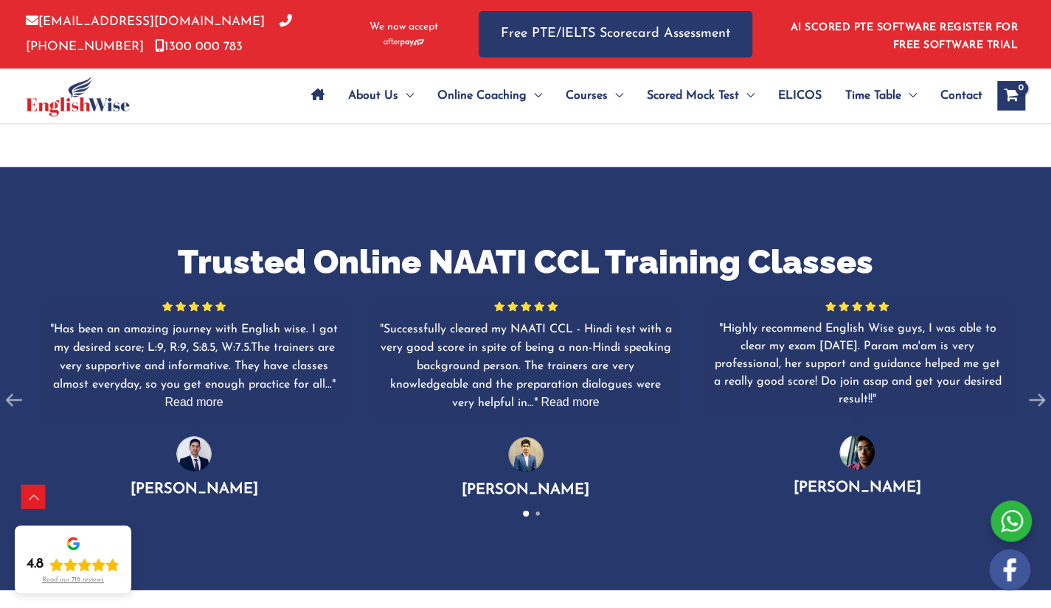
click at [1028, 44] on div "[EMAIL_ADDRESS][DOMAIN_NAME] [PHONE_NUMBER] [PHONE_NUMBER] We now accept Free P…" at bounding box center [525, 34] width 1051 height 69
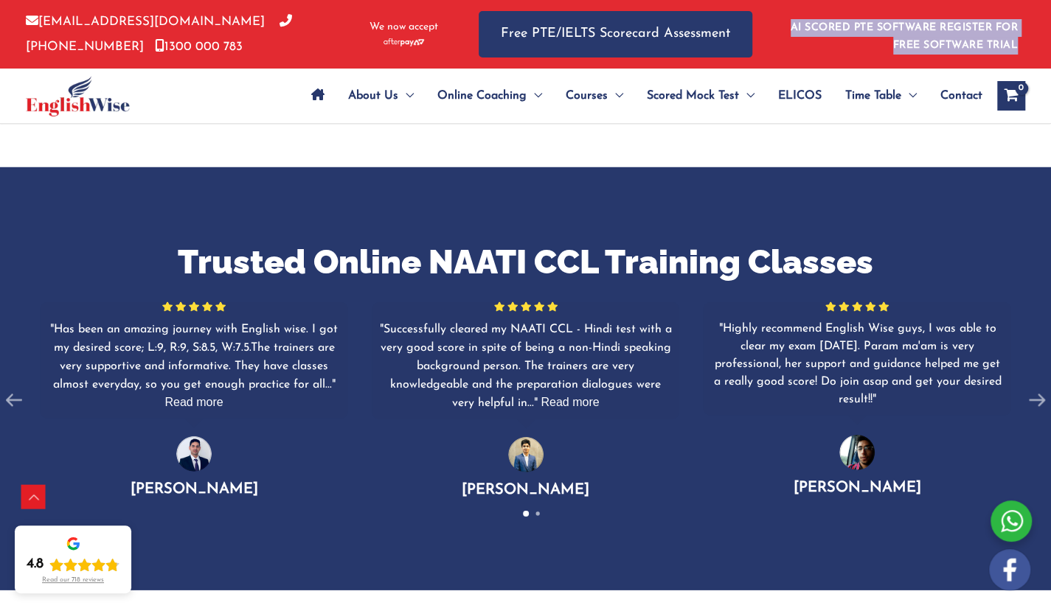
click at [1028, 44] on div "[EMAIL_ADDRESS][DOMAIN_NAME] [PHONE_NUMBER] [PHONE_NUMBER] We now accept Free P…" at bounding box center [525, 34] width 1051 height 69
click at [1033, 58] on div "[EMAIL_ADDRESS][DOMAIN_NAME] [PHONE_NUMBER] [PHONE_NUMBER] We now accept Free P…" at bounding box center [525, 34] width 1051 height 69
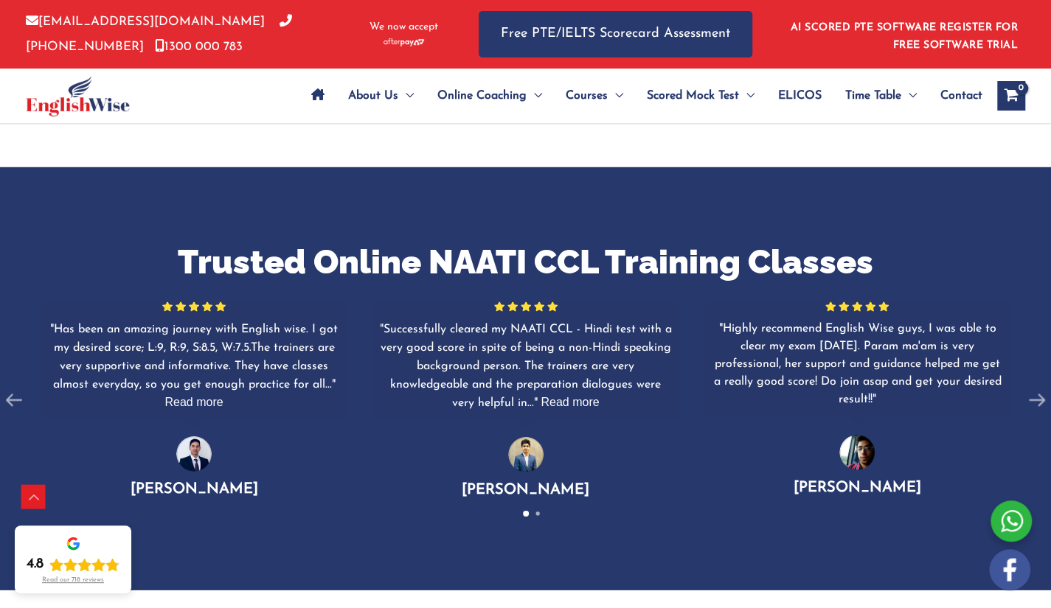
click at [1038, 98] on div "About Us Menu Toggle Our Story Testimonials Online Coaching Menu Toggle Online …" at bounding box center [525, 96] width 1051 height 55
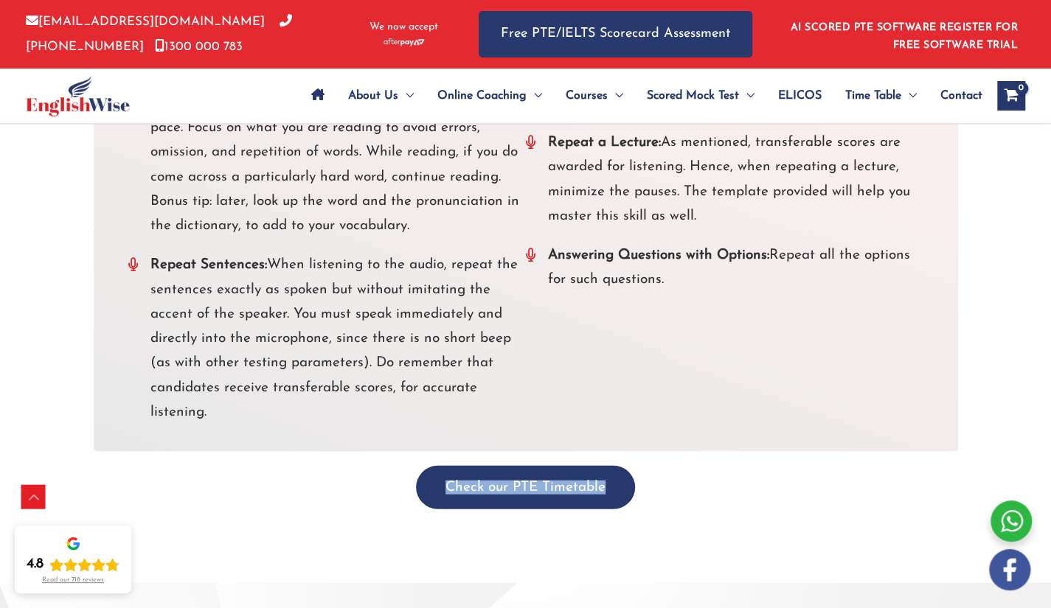
click at [700, 466] on div "Check our PTE Timetable" at bounding box center [525, 488] width 863 height 44
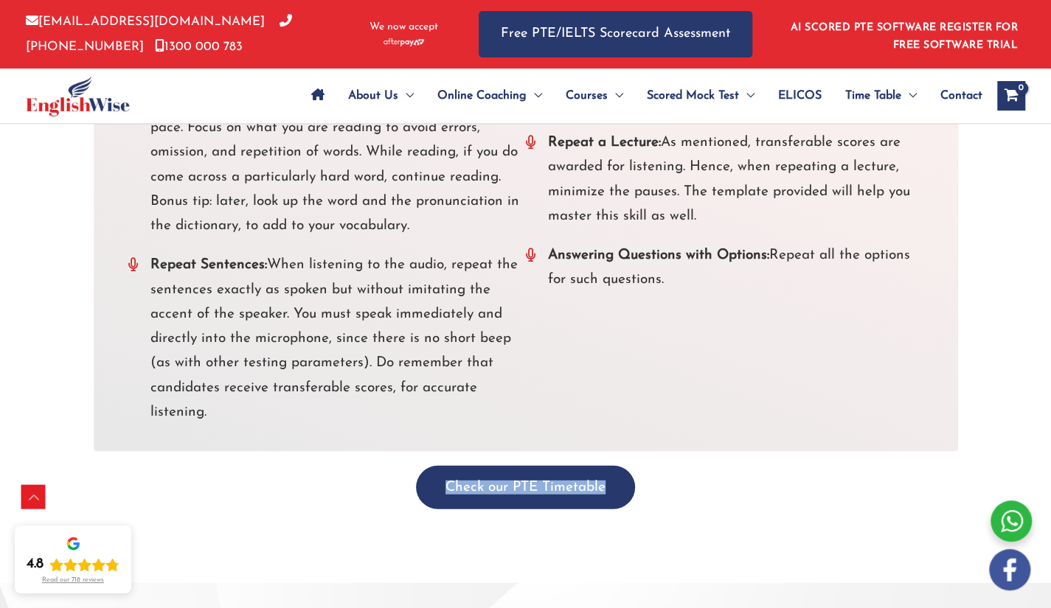
click at [700, 466] on div "Check our PTE Timetable" at bounding box center [525, 488] width 863 height 44
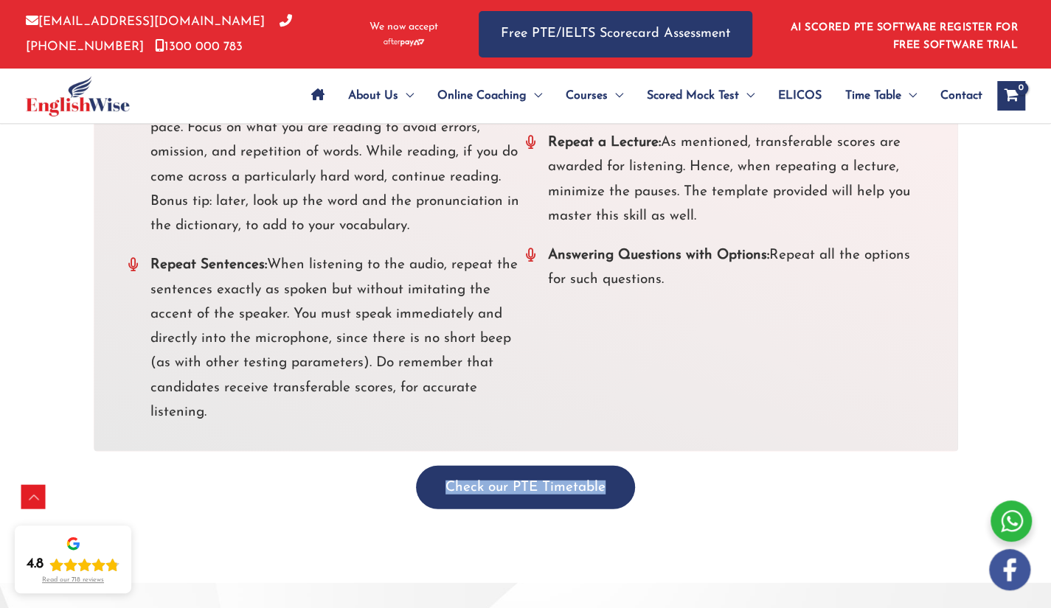
click at [700, 466] on div "Check our PTE Timetable" at bounding box center [525, 488] width 863 height 44
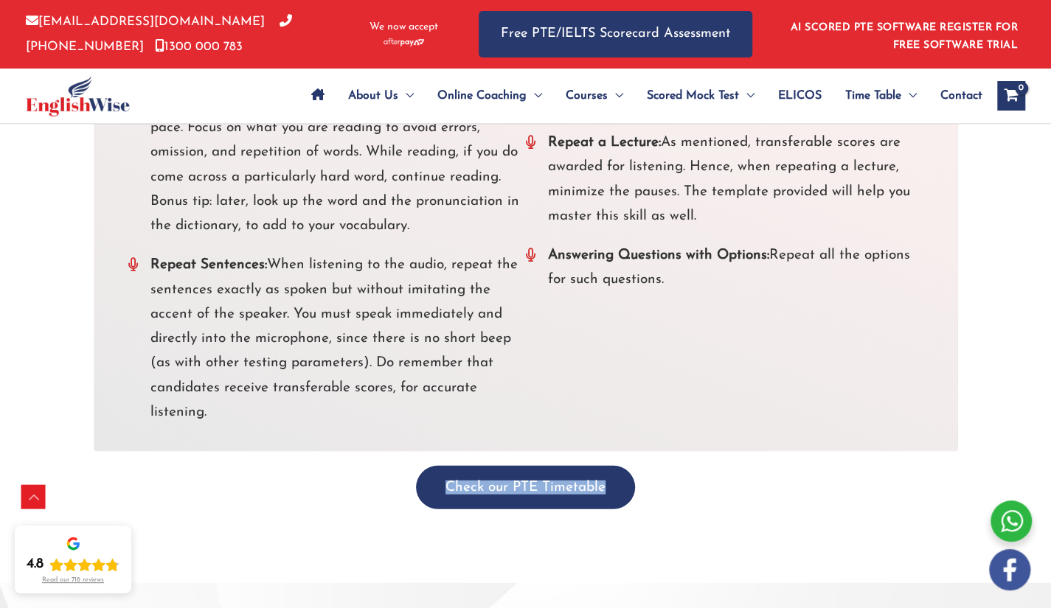
click at [700, 466] on div "Check our PTE Timetable" at bounding box center [525, 488] width 863 height 44
